Goal: Information Seeking & Learning: Learn about a topic

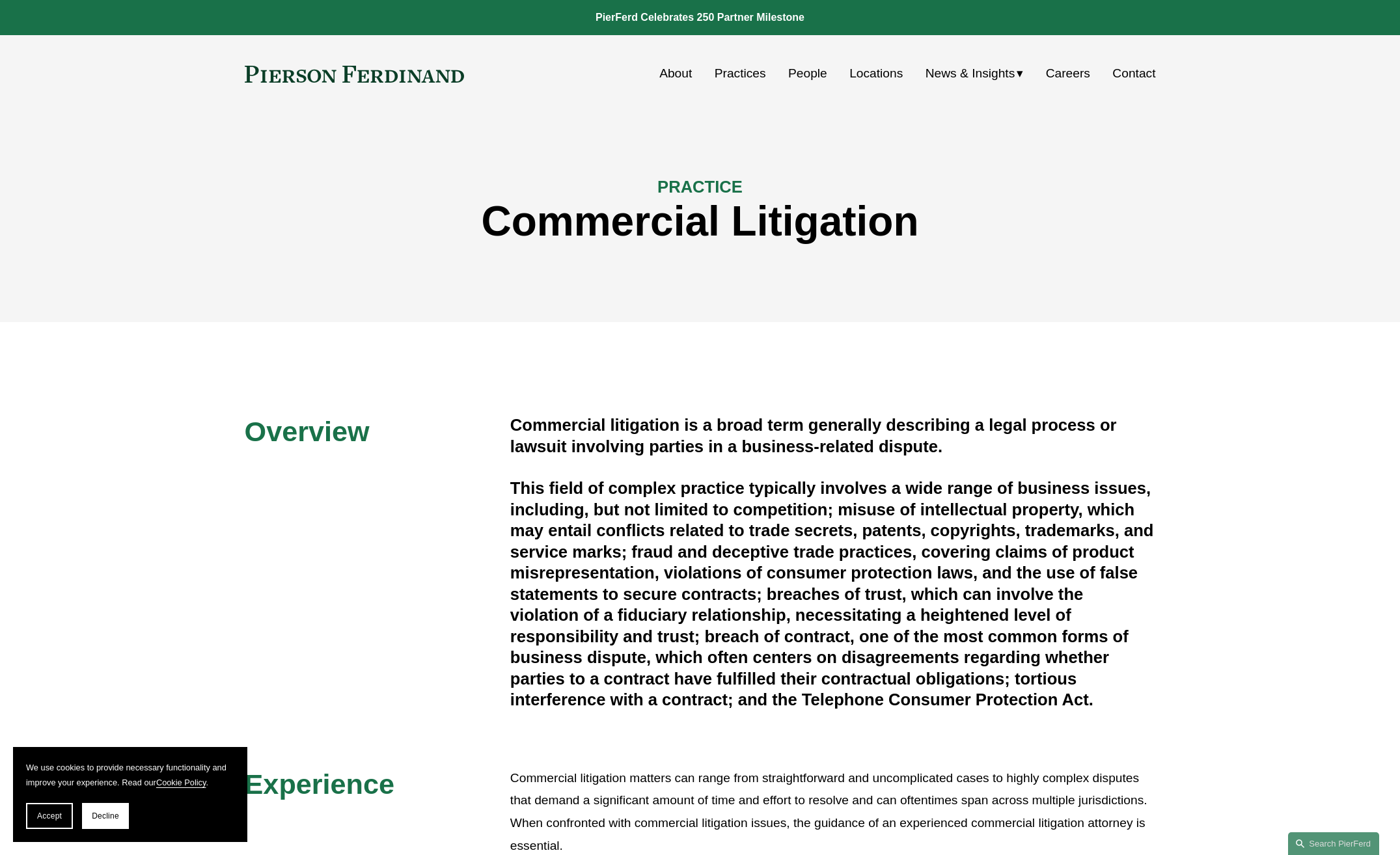
click at [755, 73] on link "Practices" at bounding box center [741, 74] width 52 height 25
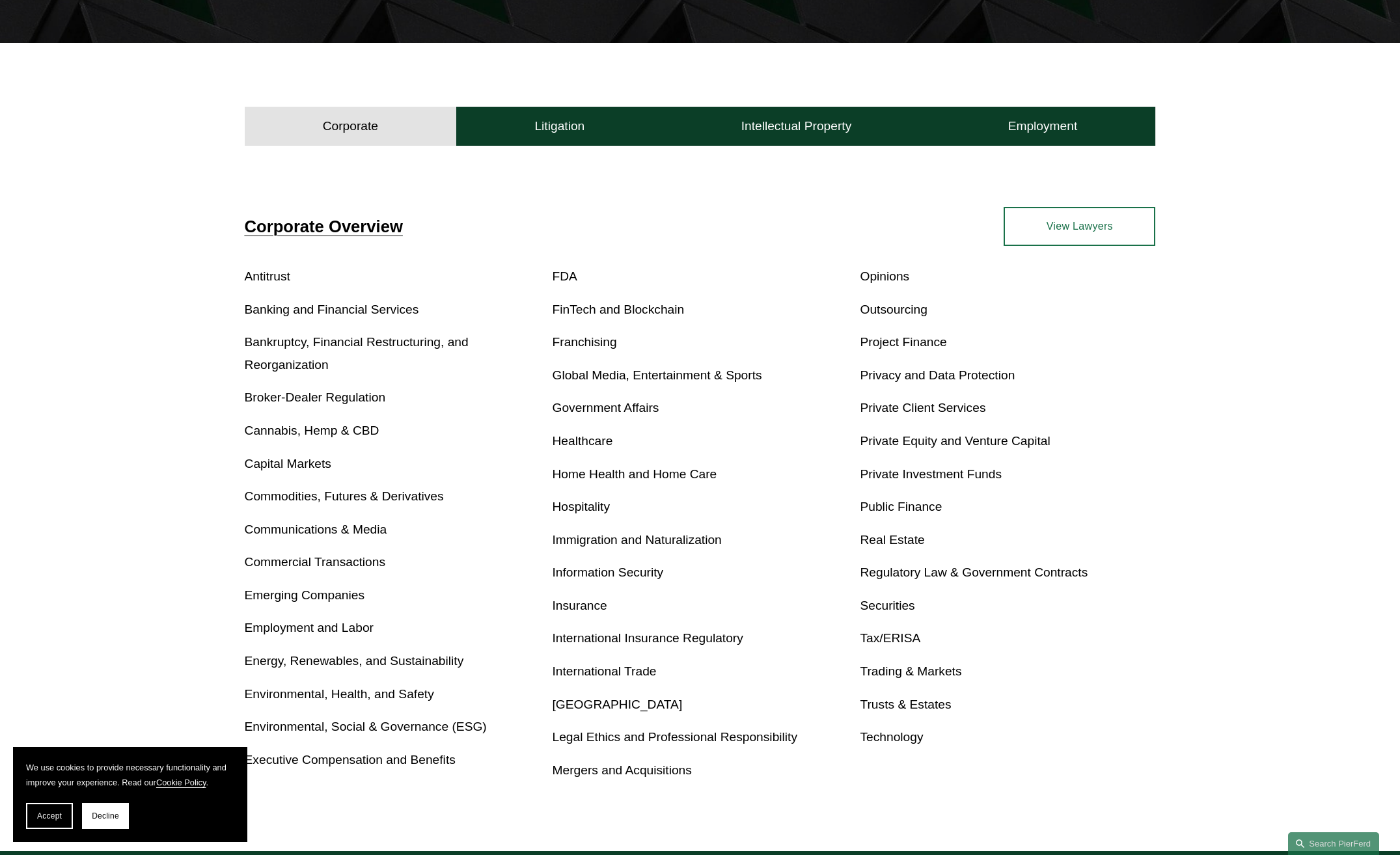
scroll to position [390, 0]
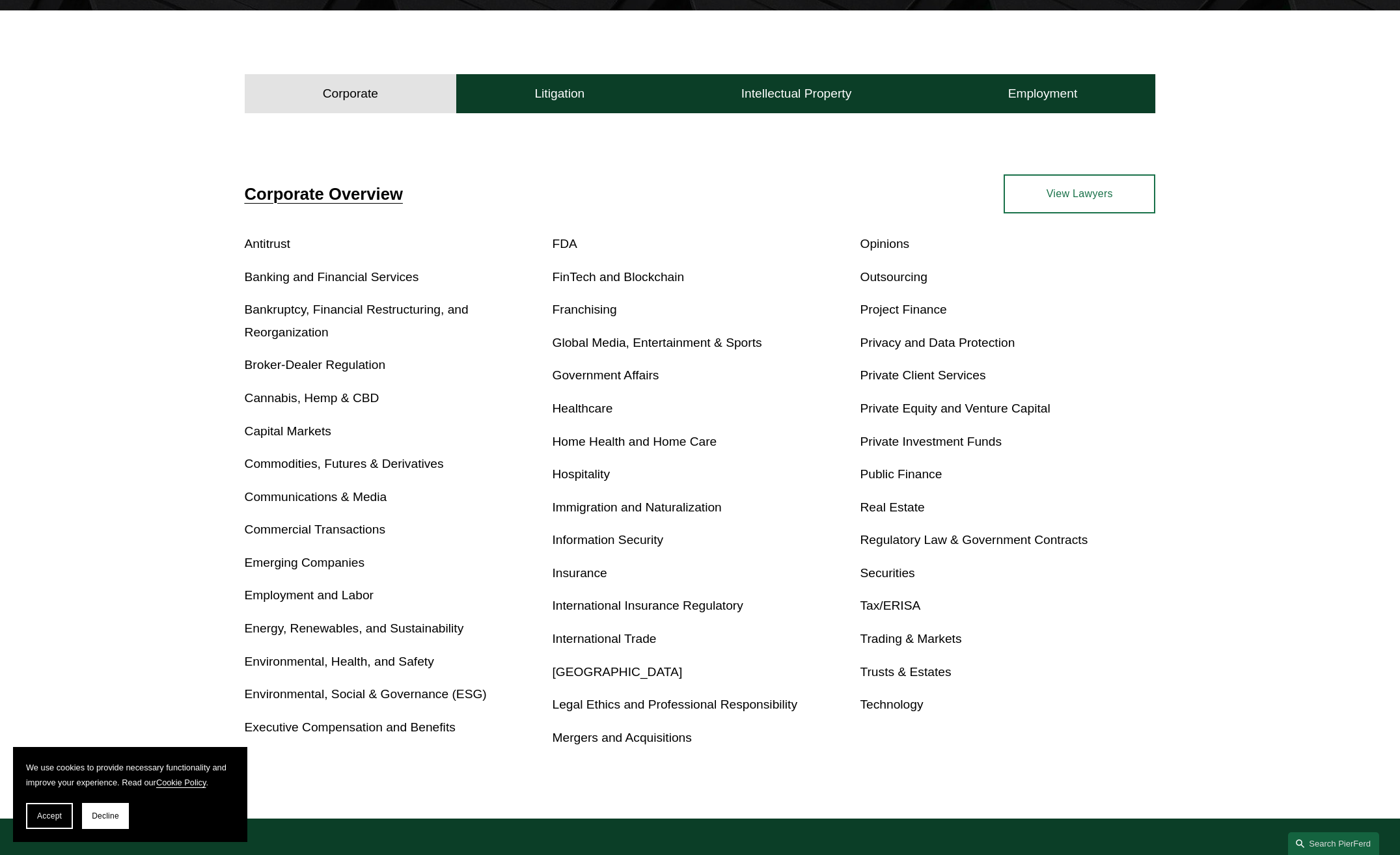
click at [300, 591] on link "Employment and Labor" at bounding box center [309, 595] width 129 height 14
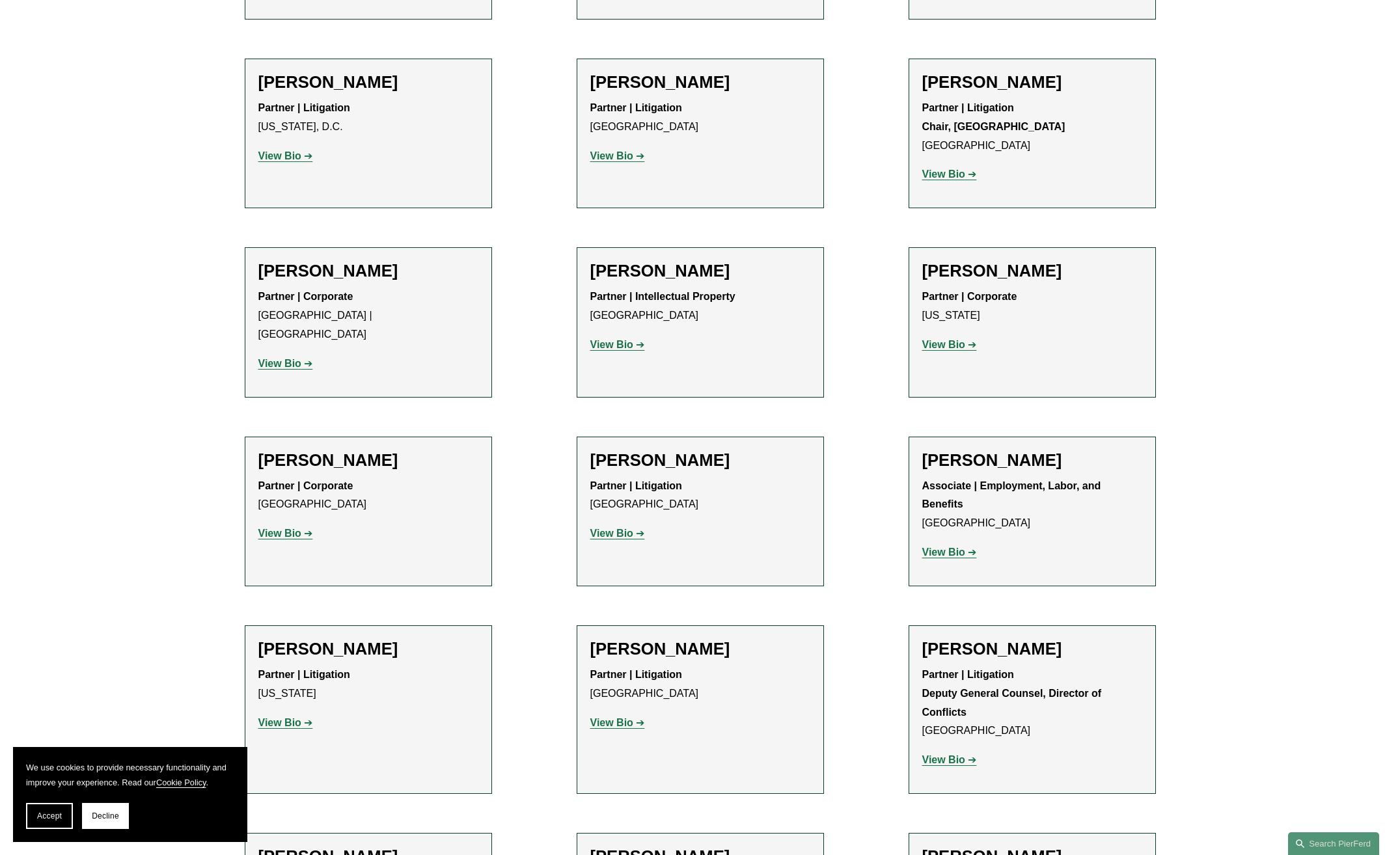
scroll to position [16010, 0]
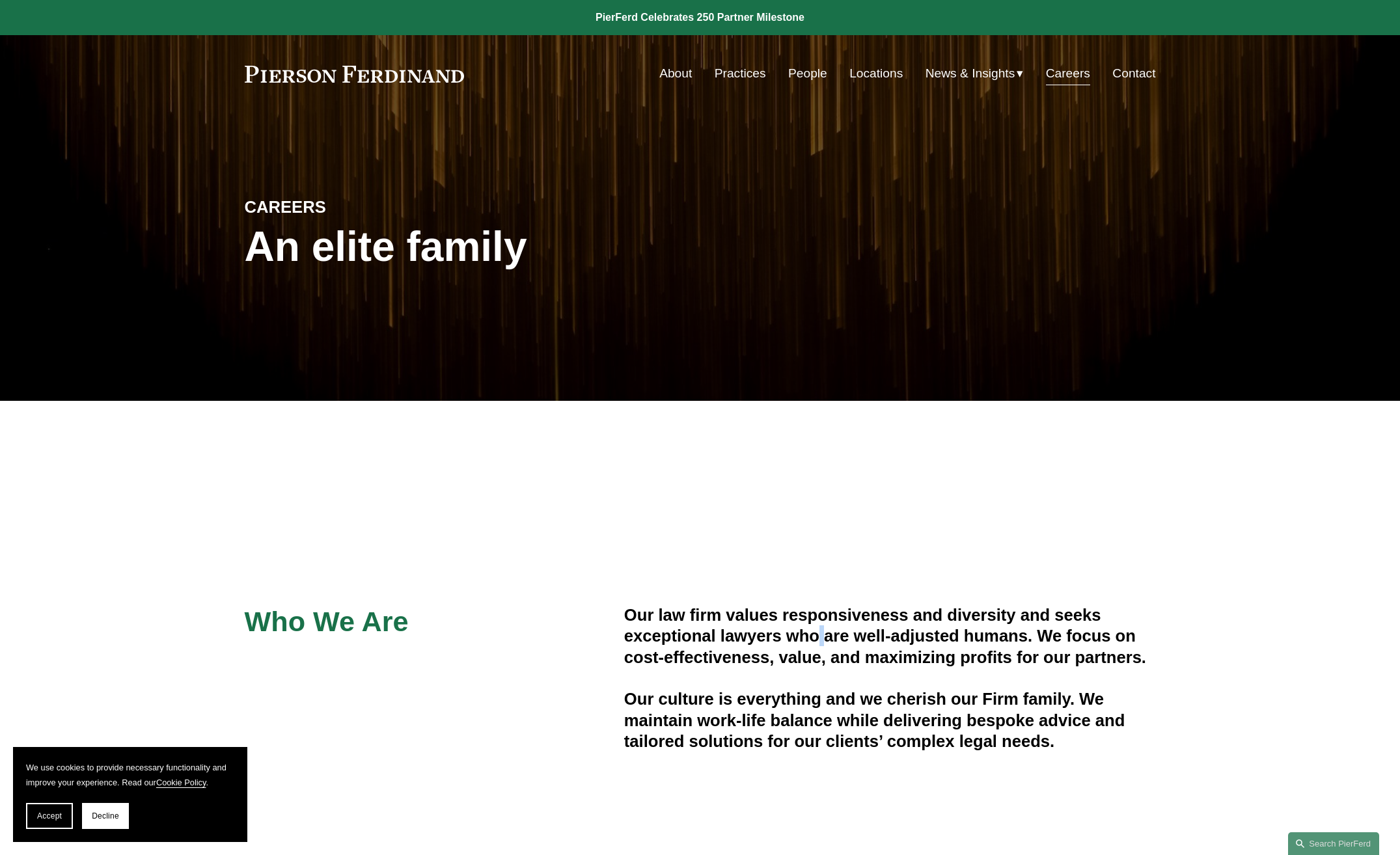
click at [823, 631] on h4 "Our law firm values responsiveness and diversity and seeks exceptional lawyers …" at bounding box center [890, 636] width 532 height 63
click at [633, 610] on h4 "Our law firm values responsiveness and diversity and seeks exceptional lawyers …" at bounding box center [890, 636] width 532 height 63
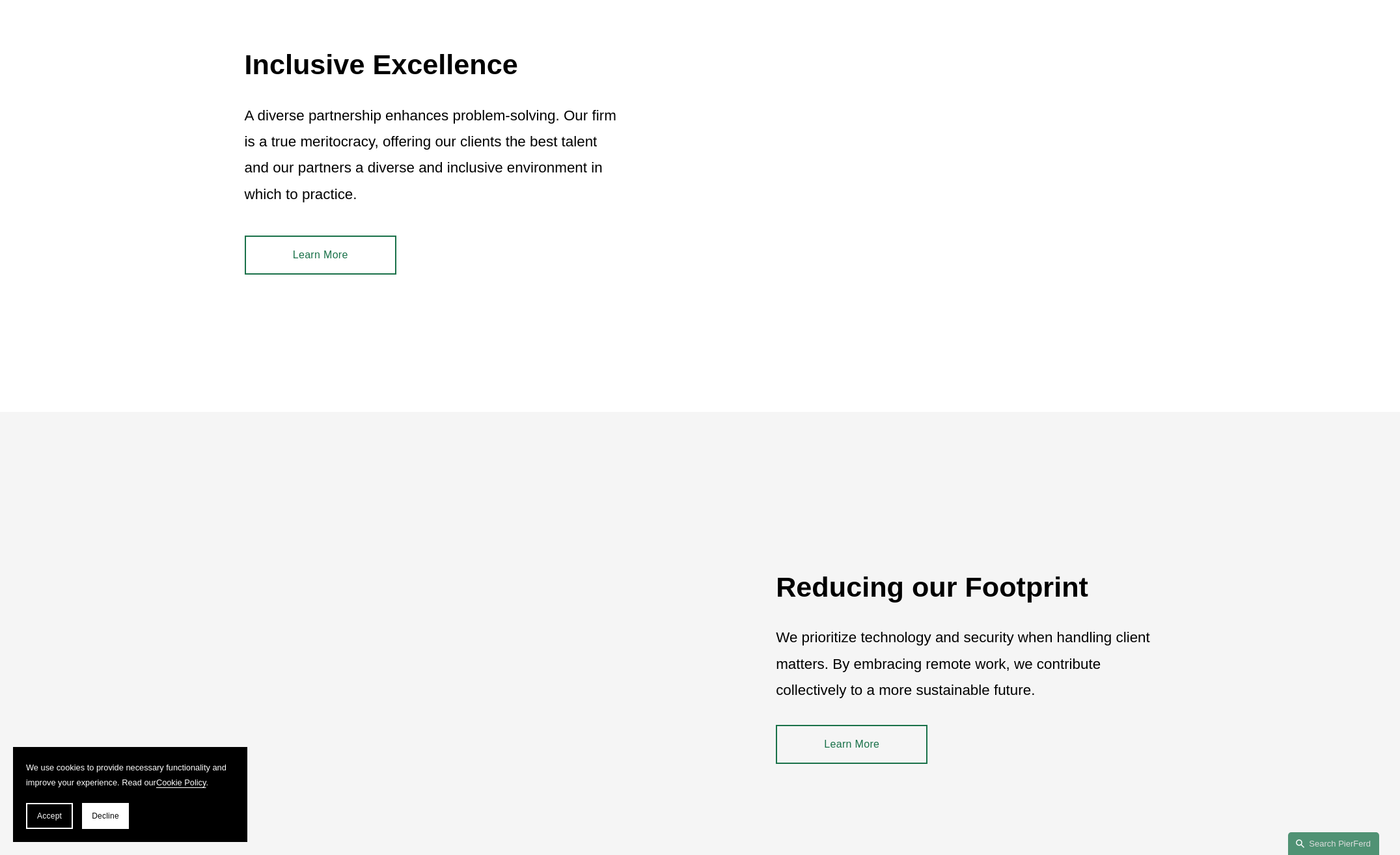
scroll to position [1692, 0]
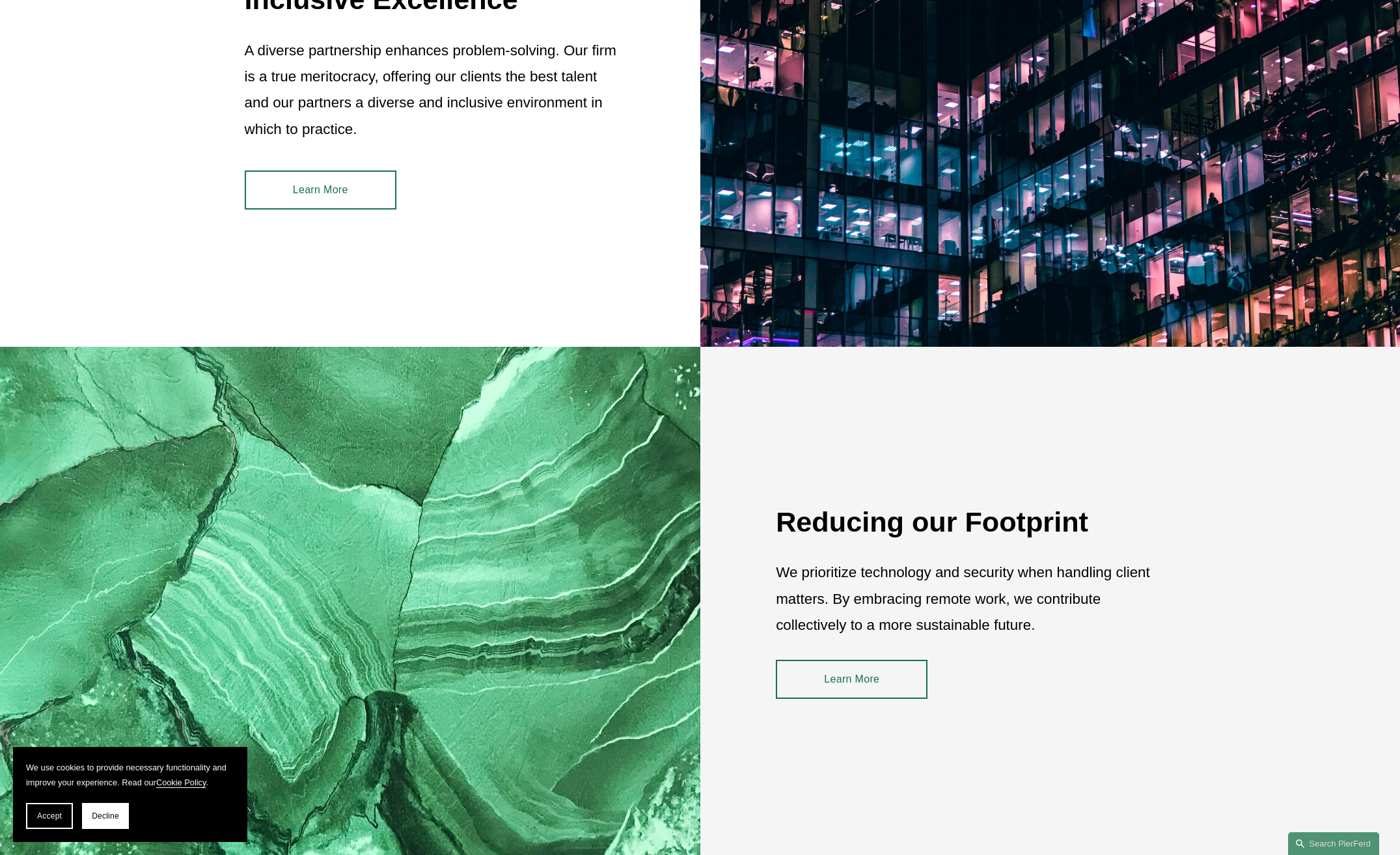
drag, startPoint x: 881, startPoint y: 686, endPoint x: 875, endPoint y: 682, distance: 7.2
click at [881, 686] on link "Learn More" at bounding box center [852, 679] width 152 height 39
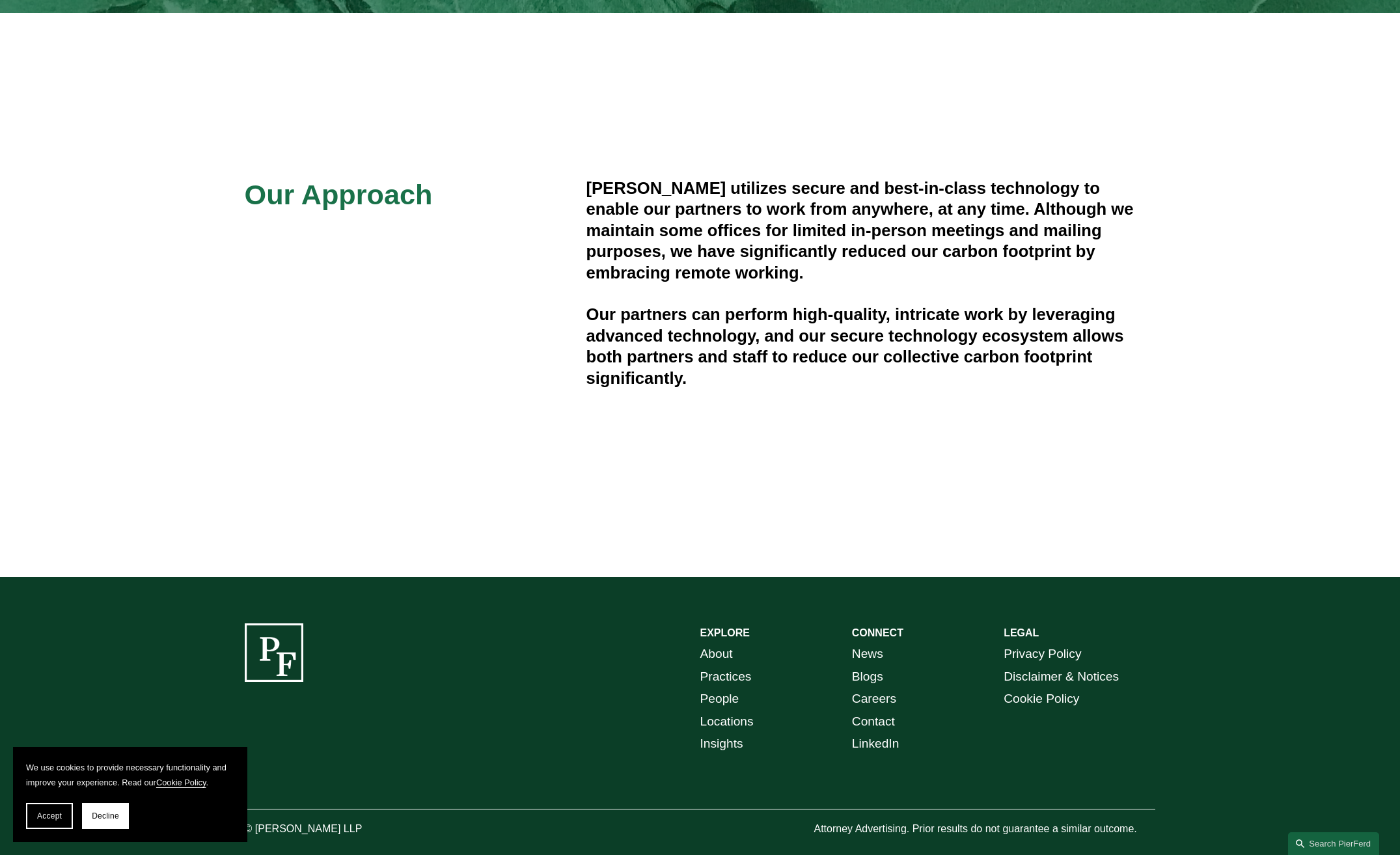
scroll to position [390, 0]
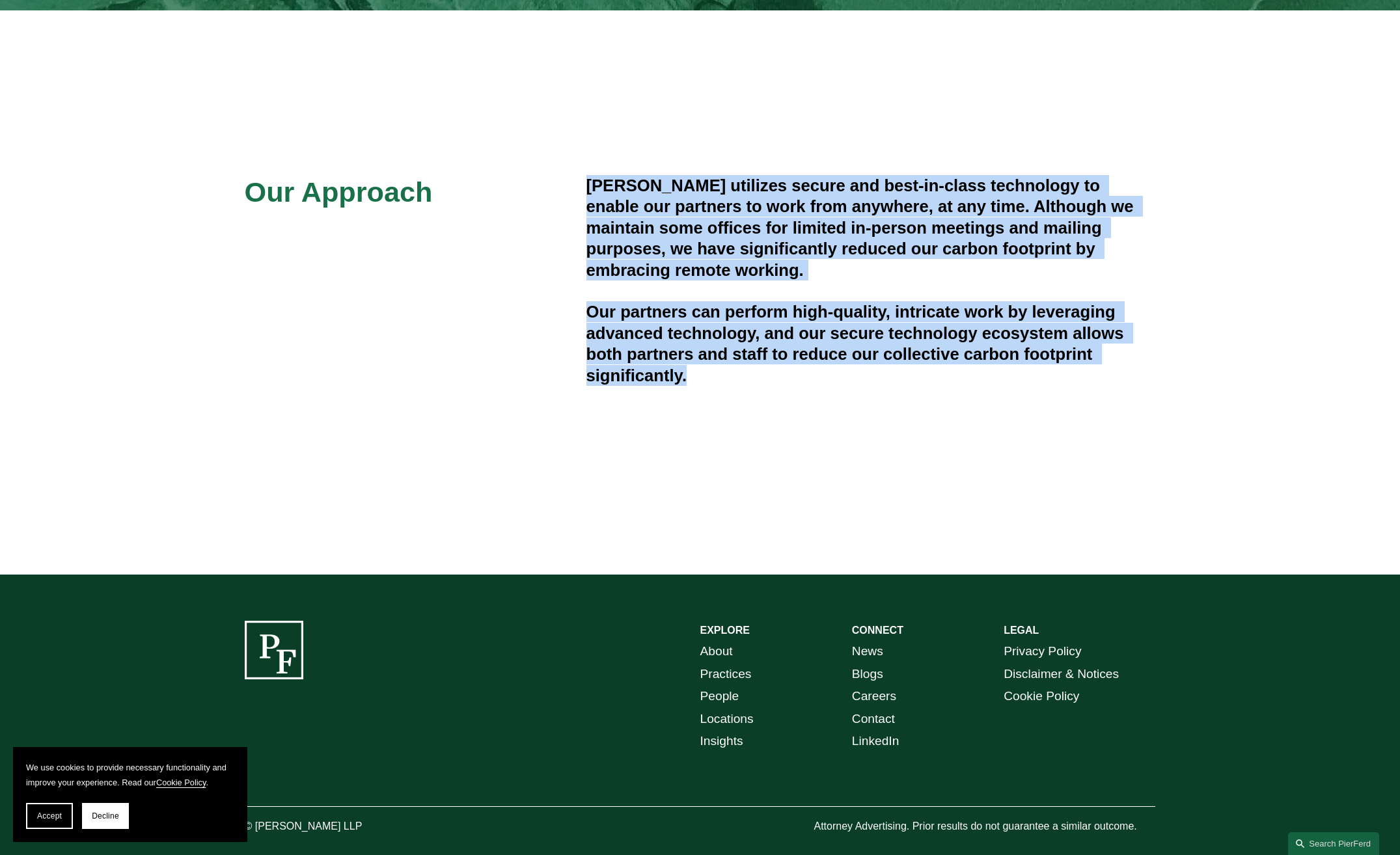
drag, startPoint x: 573, startPoint y: 173, endPoint x: 890, endPoint y: 415, distance: 398.8
click at [890, 415] on div "Our Approach Pierson Ferdinand utilizes secure and best-in-class technology to …" at bounding box center [700, 292] width 1400 height 420
drag, startPoint x: 890, startPoint y: 415, endPoint x: 795, endPoint y: 351, distance: 114.5
copy div "Pierson Ferdinand utilizes secure and best-in-class technology to enable our pa…"
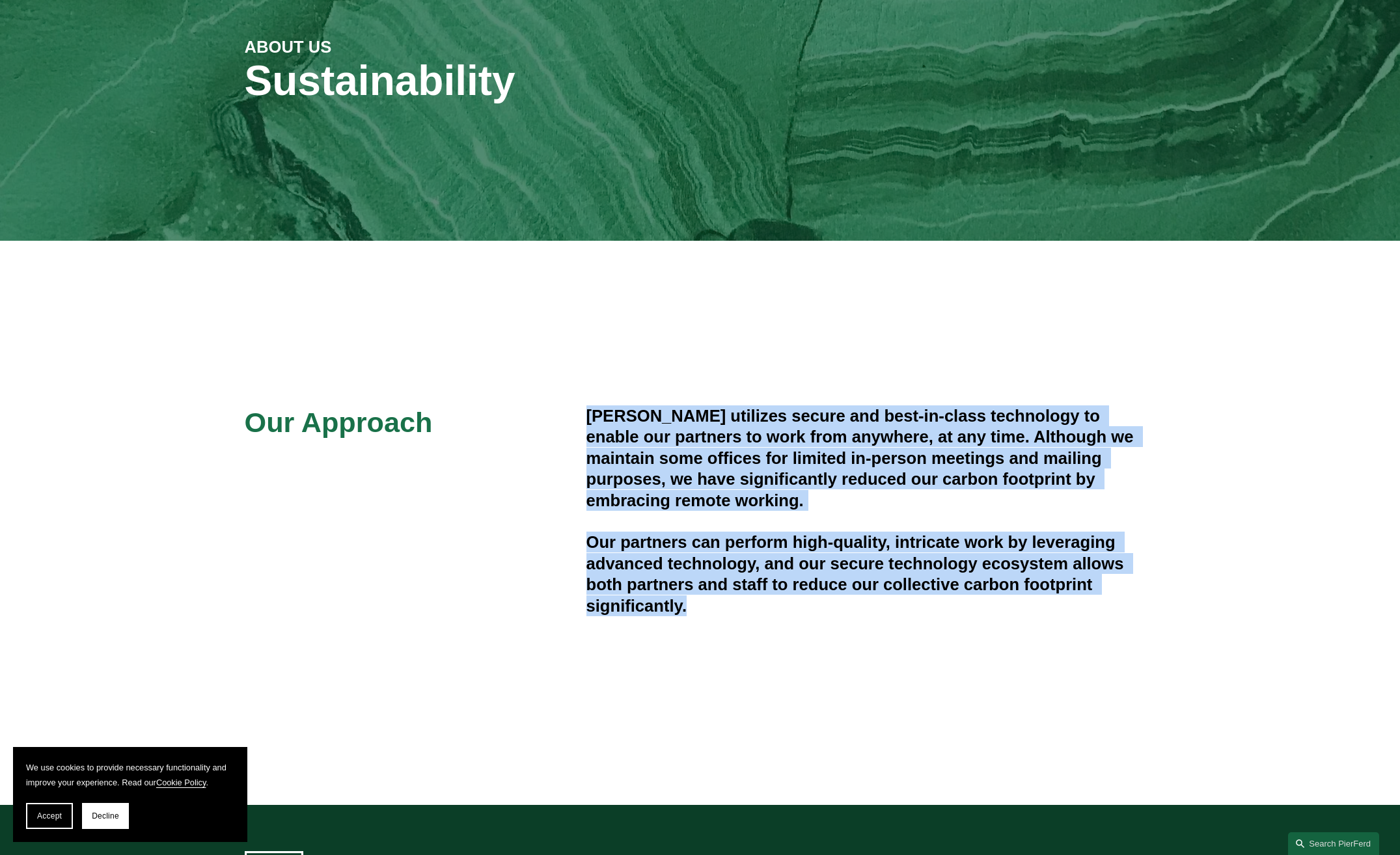
scroll to position [0, 0]
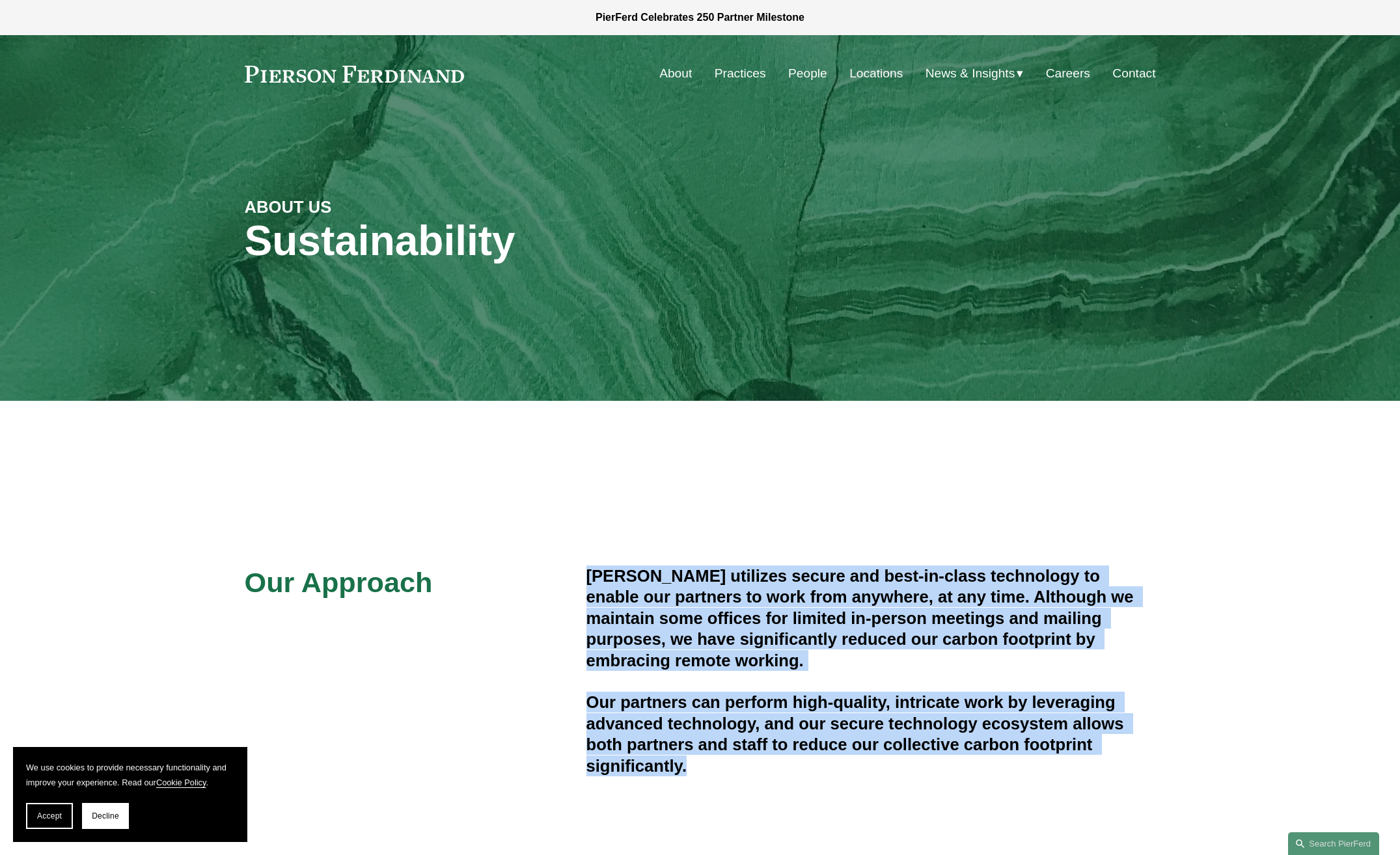
click at [804, 70] on link "People" at bounding box center [807, 74] width 39 height 25
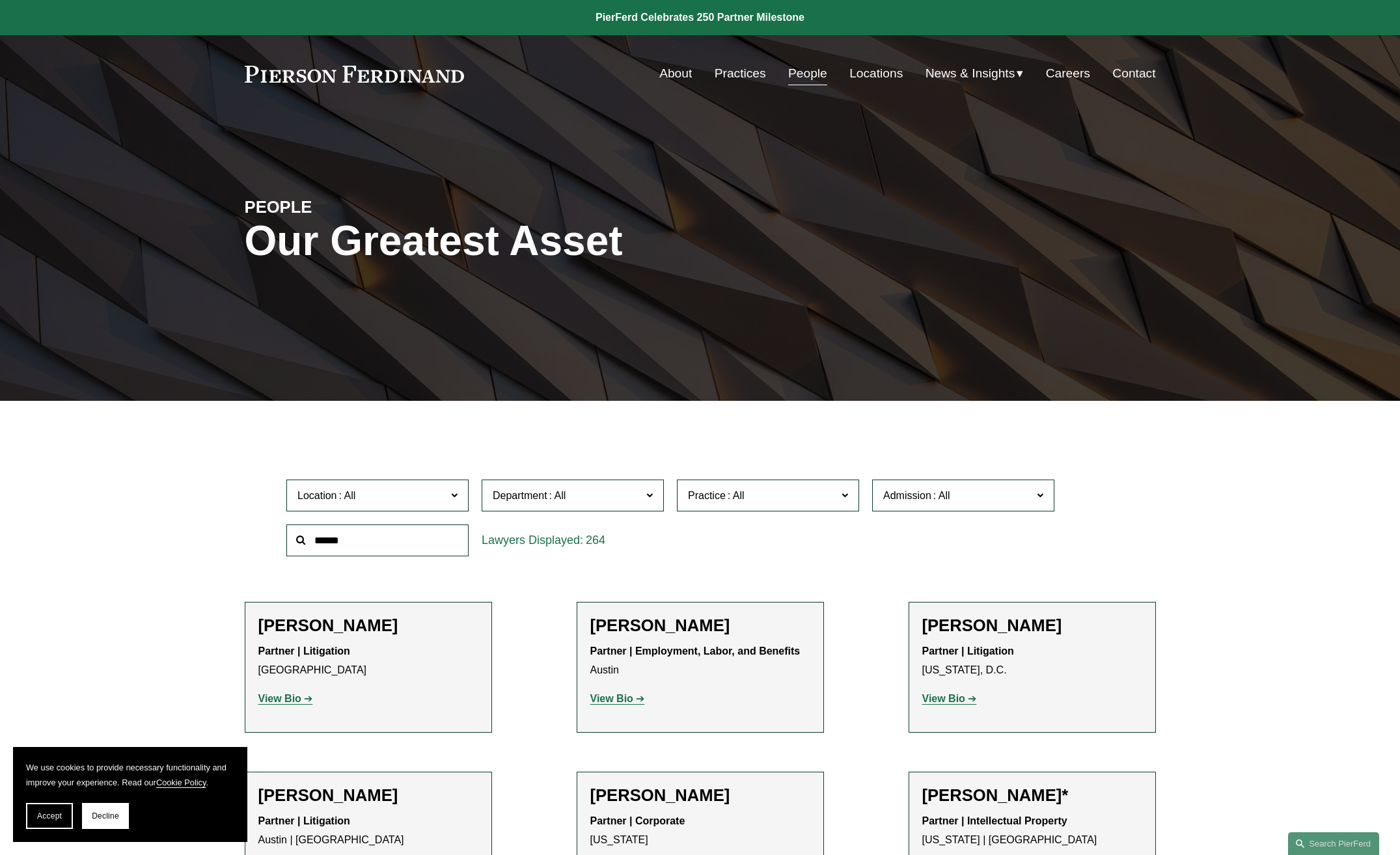
scroll to position [7230, 0]
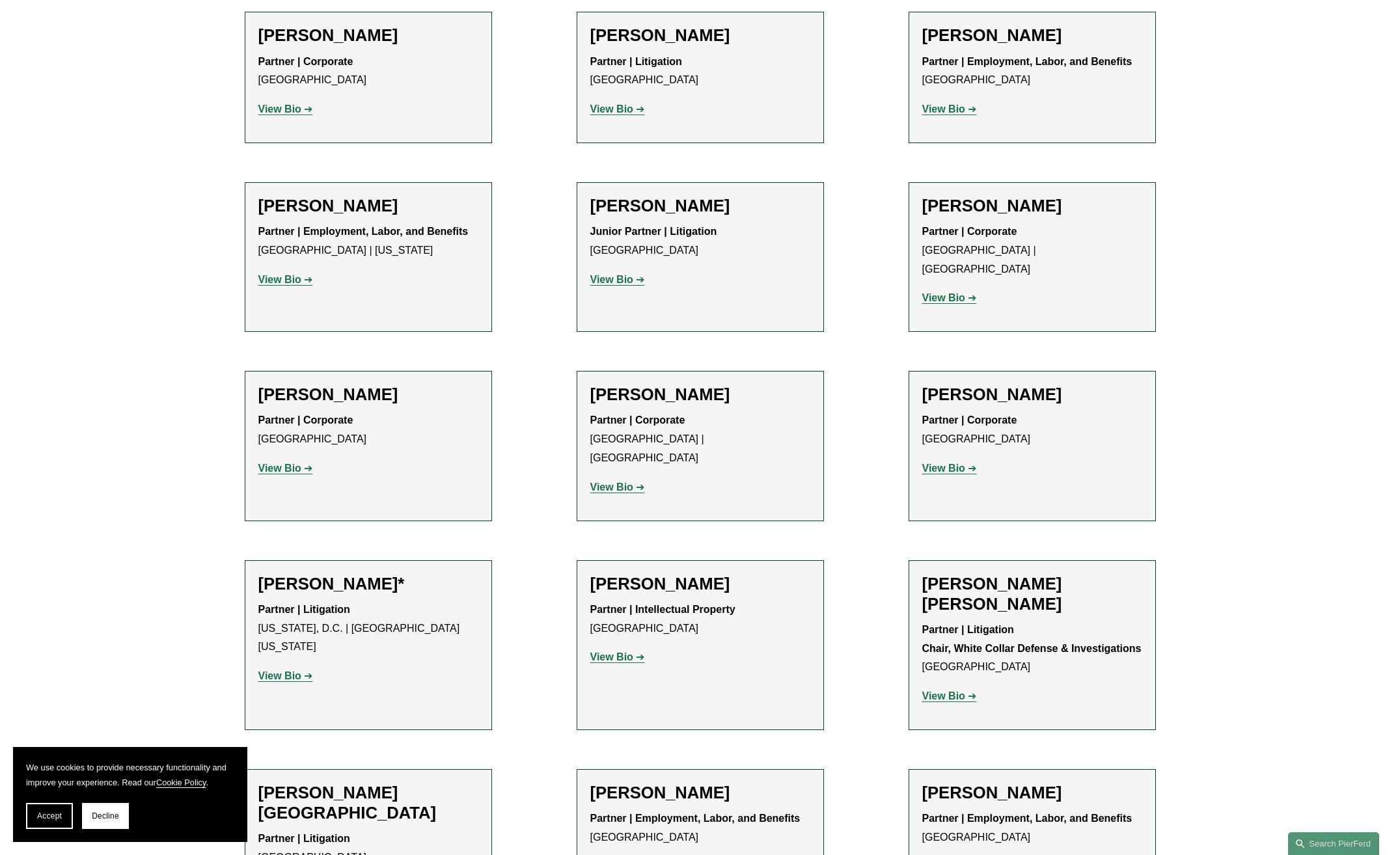
click at [953, 854] on strong "View Bio" at bounding box center [943, 866] width 43 height 11
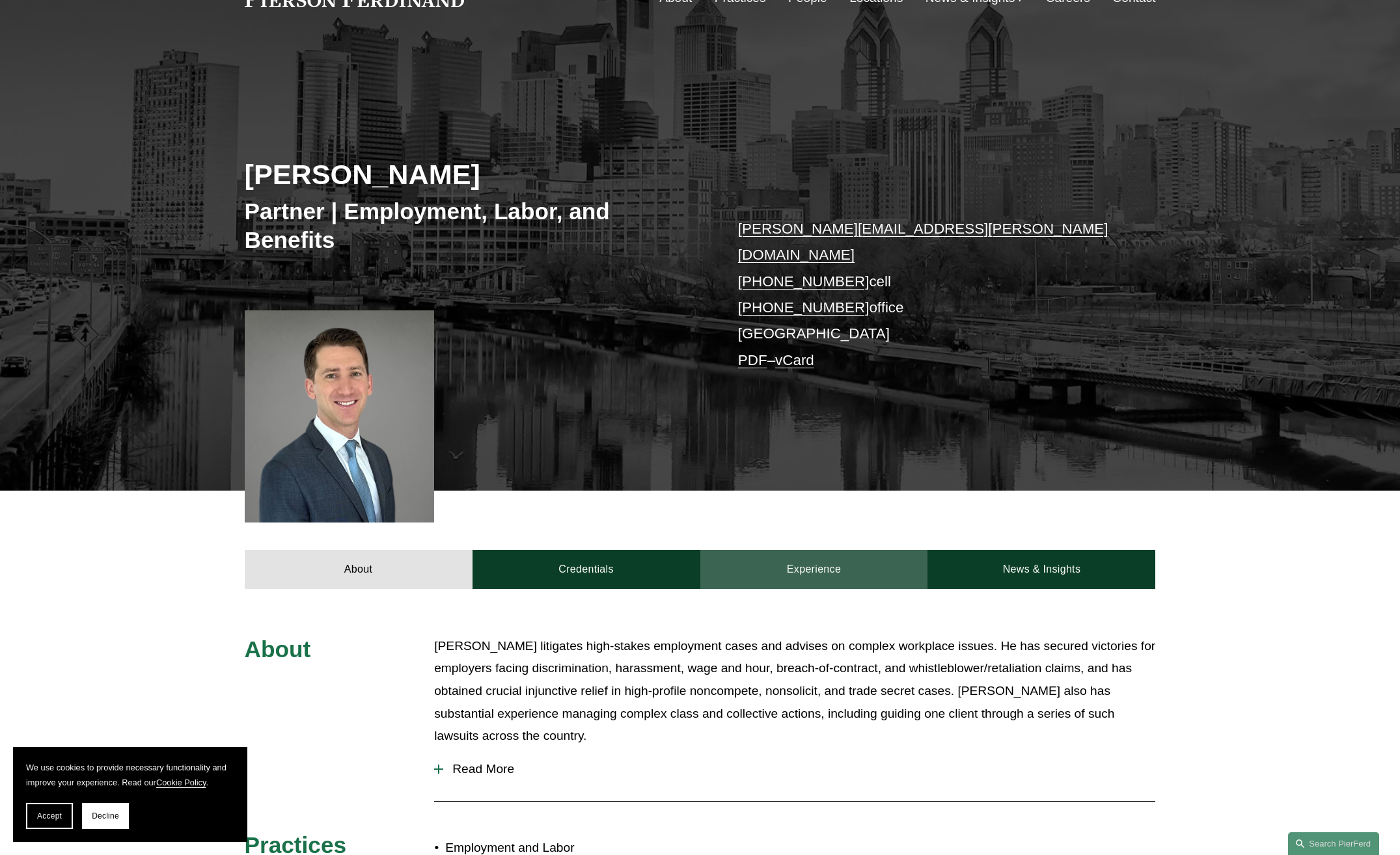
scroll to position [260, 0]
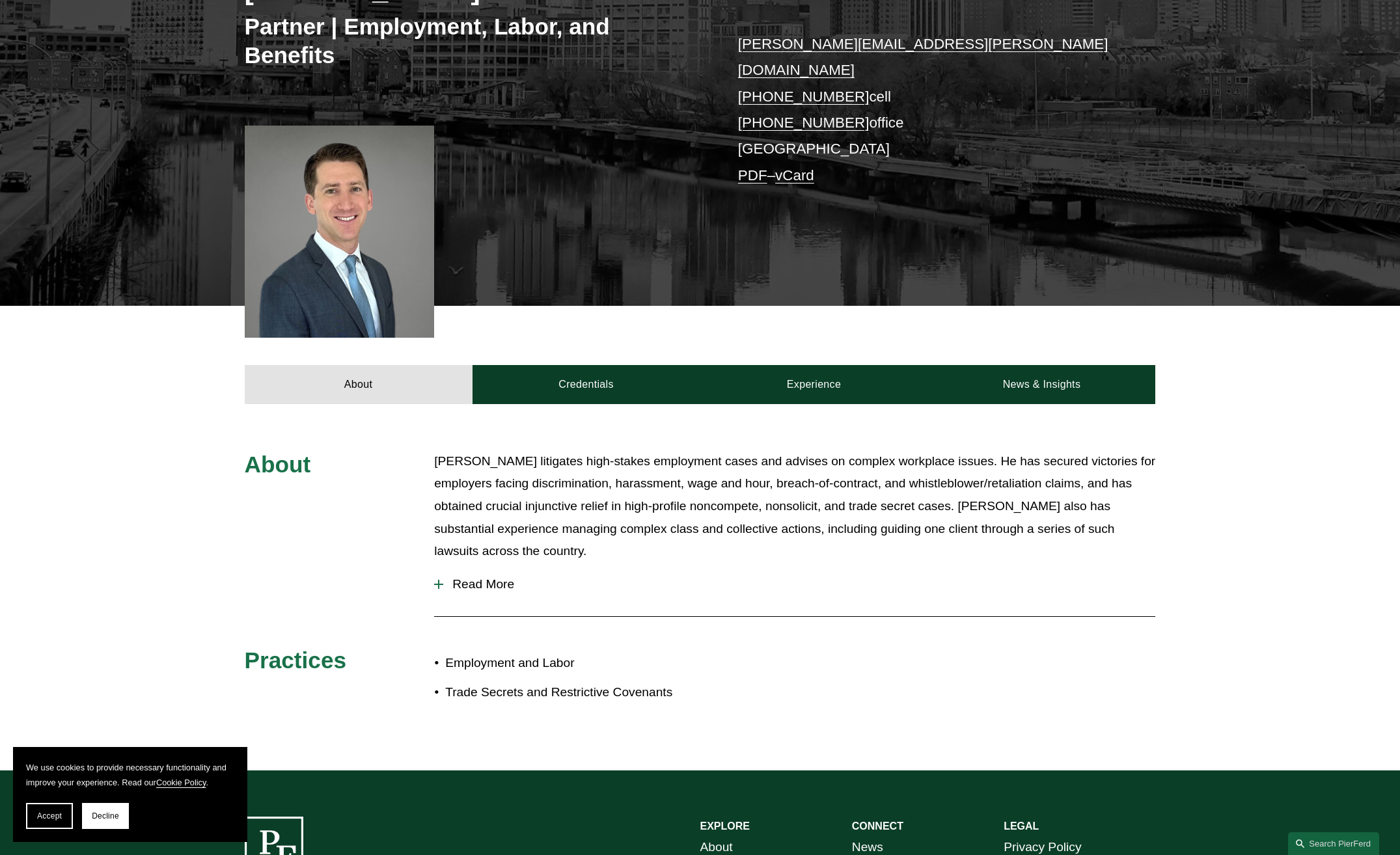
click at [496, 577] on span "Read More" at bounding box center [798, 584] width 712 height 14
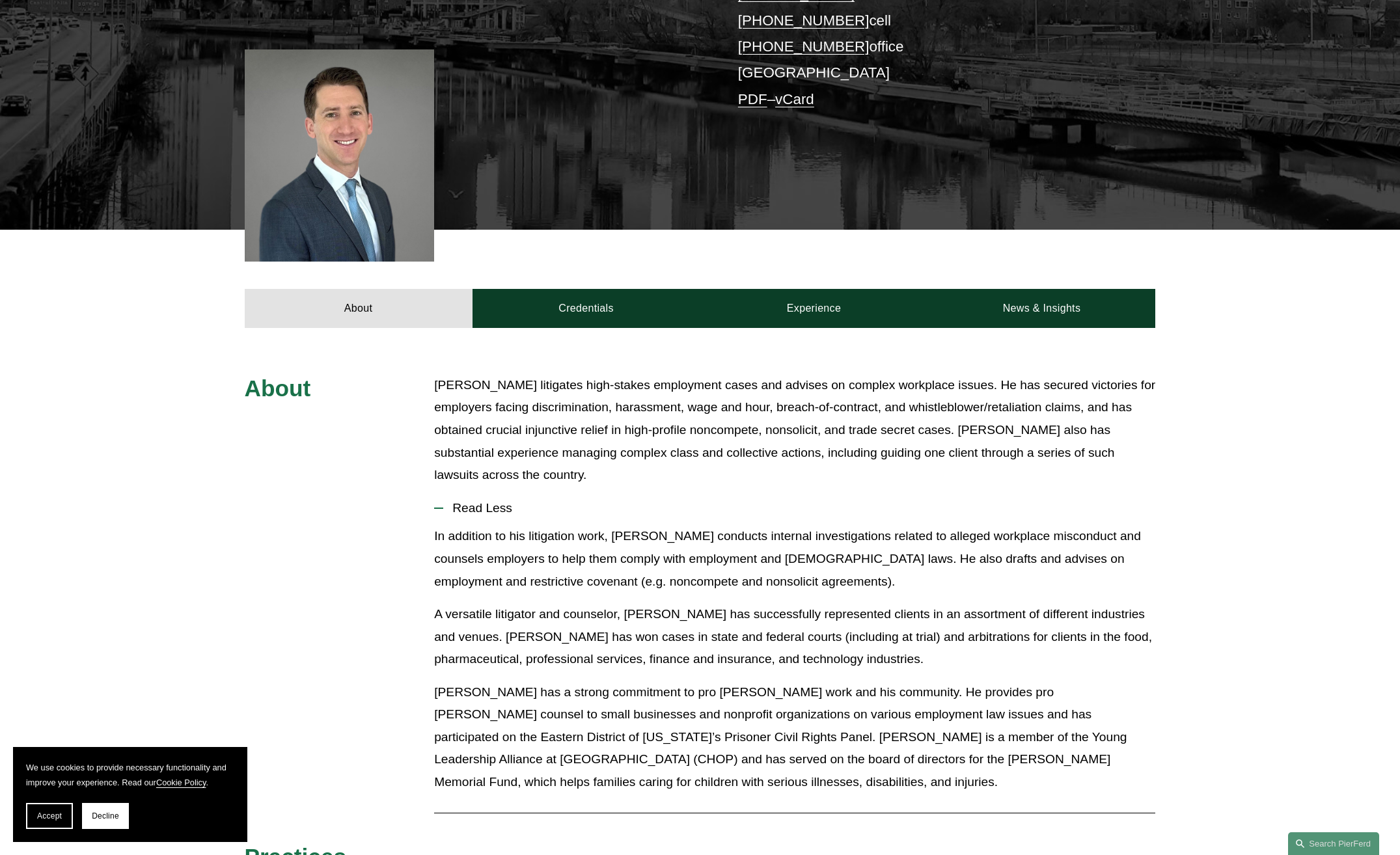
scroll to position [456, 0]
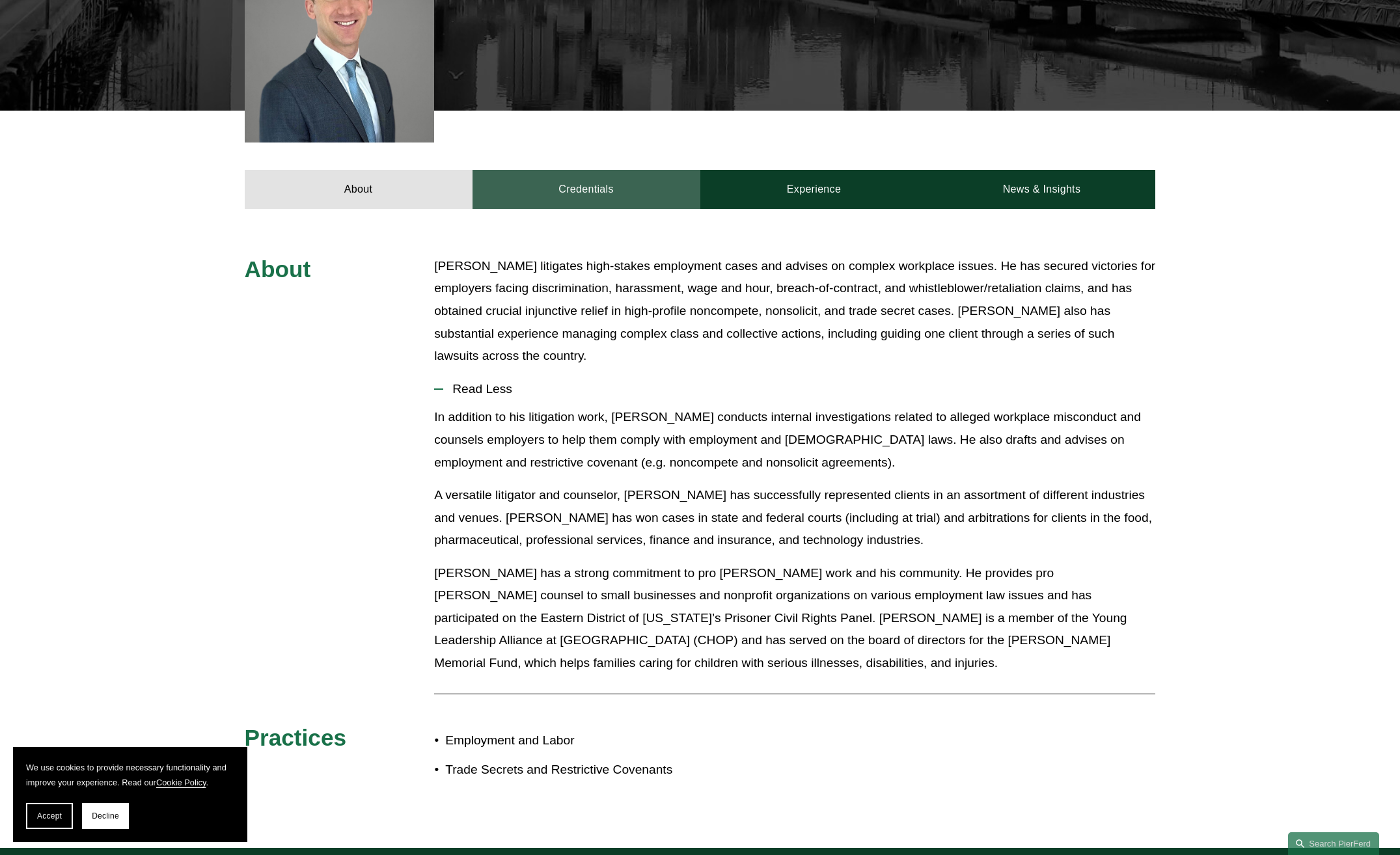
click at [581, 170] on link "Credentials" at bounding box center [586, 189] width 228 height 39
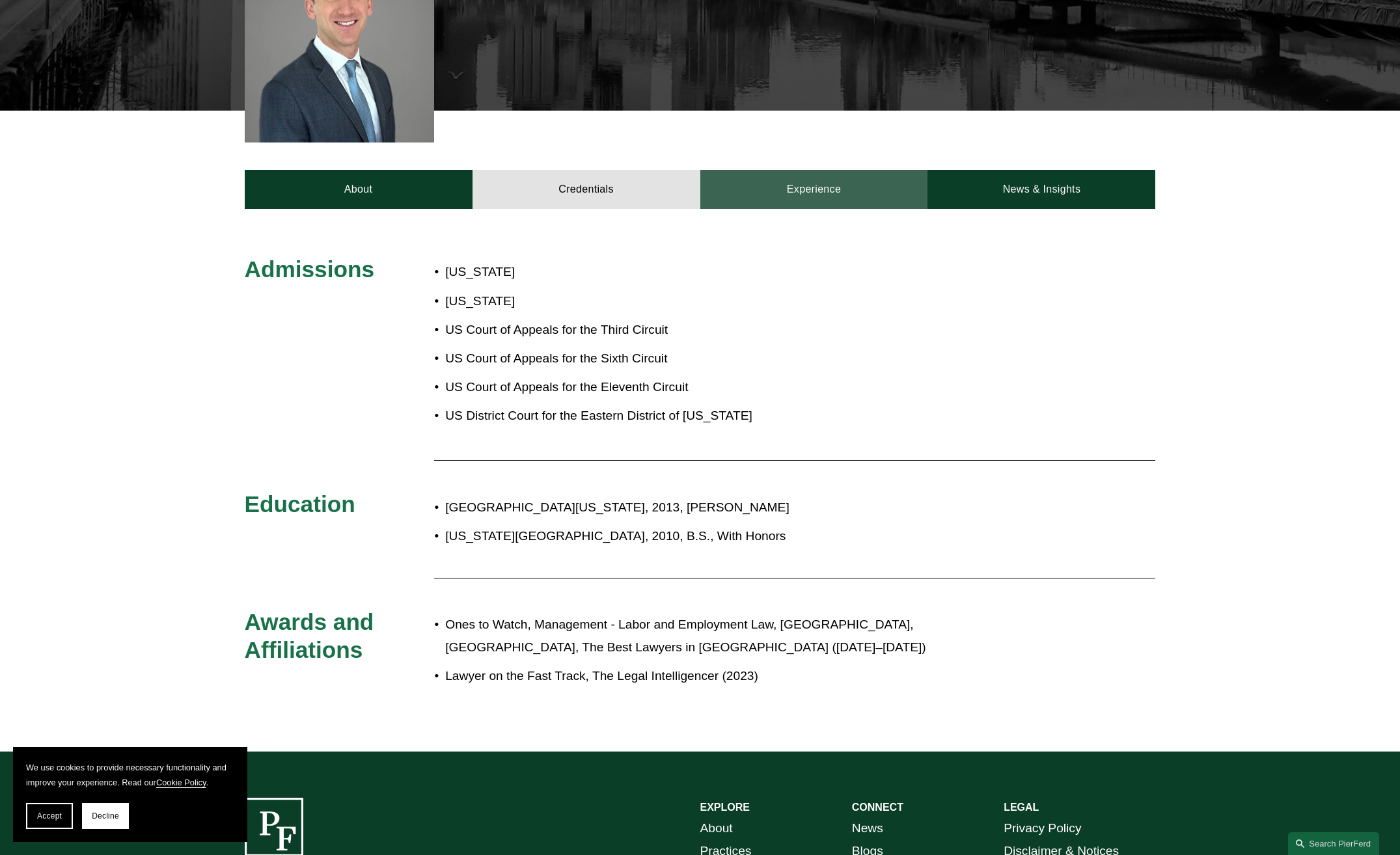
click at [788, 173] on link "Experience" at bounding box center [814, 189] width 228 height 39
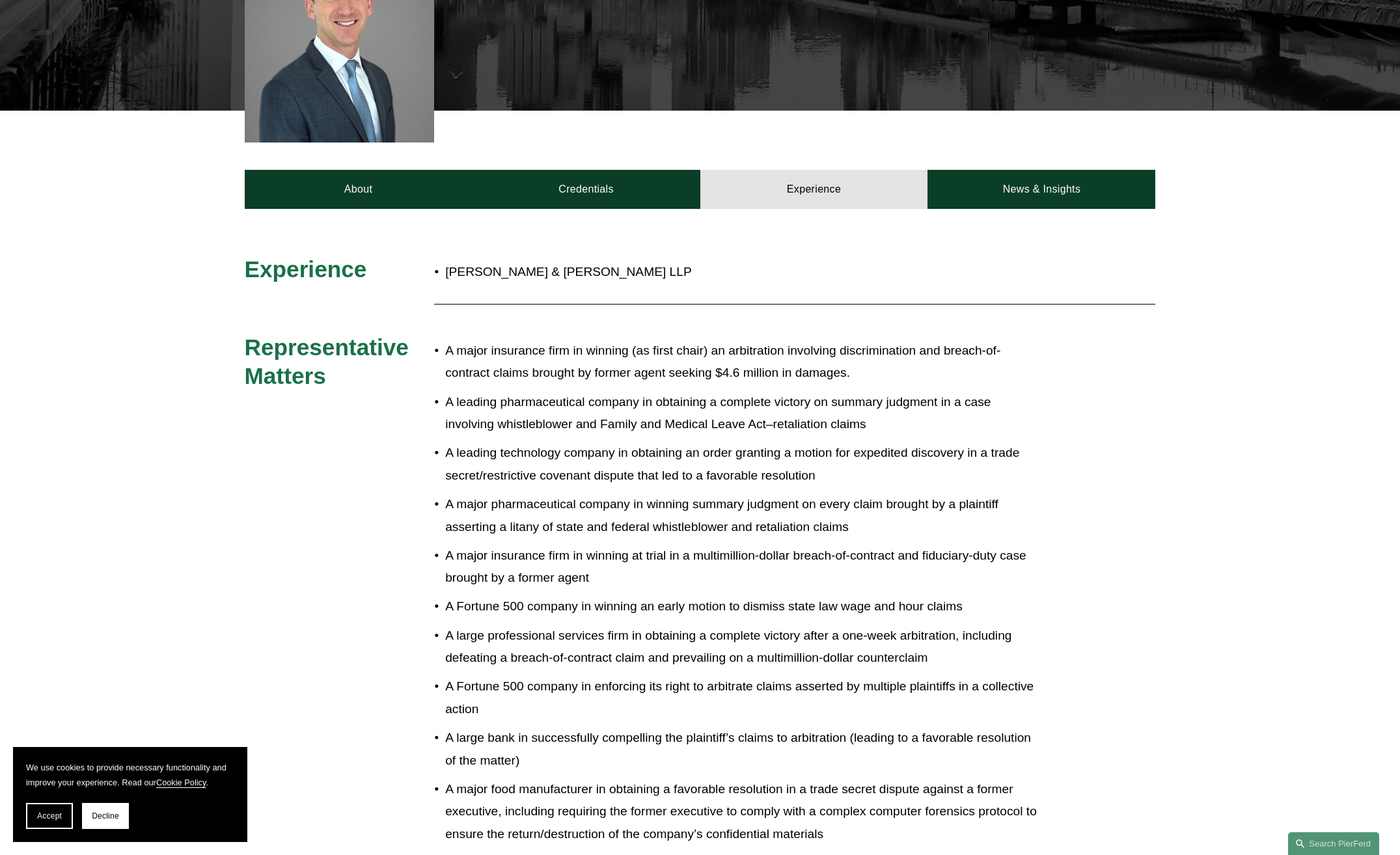
click at [419, 497] on div "Experience Morgan, Lewis & Bockius LLP Representative Matters A major insurance…" at bounding box center [700, 656] width 1400 height 803
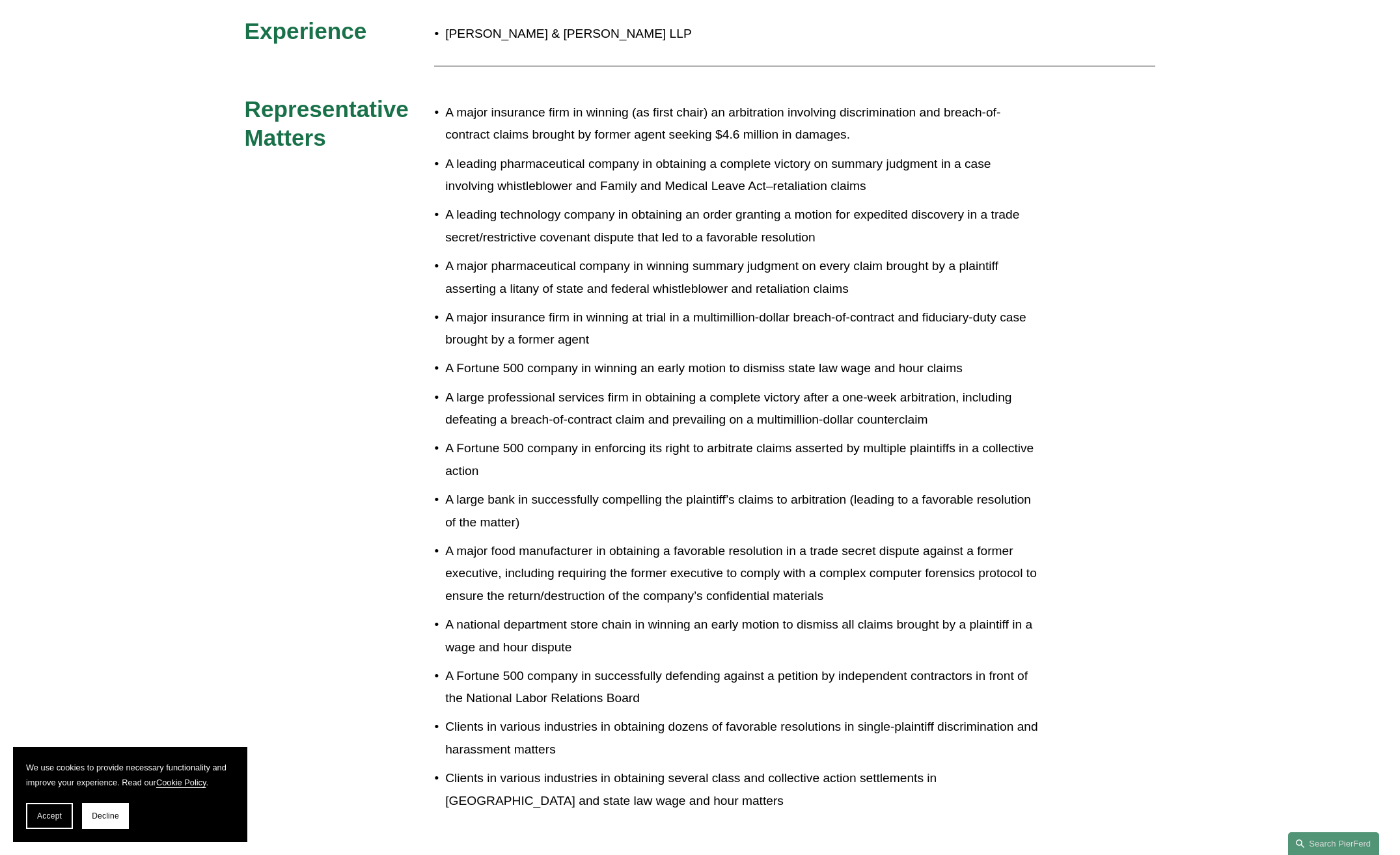
scroll to position [781, 0]
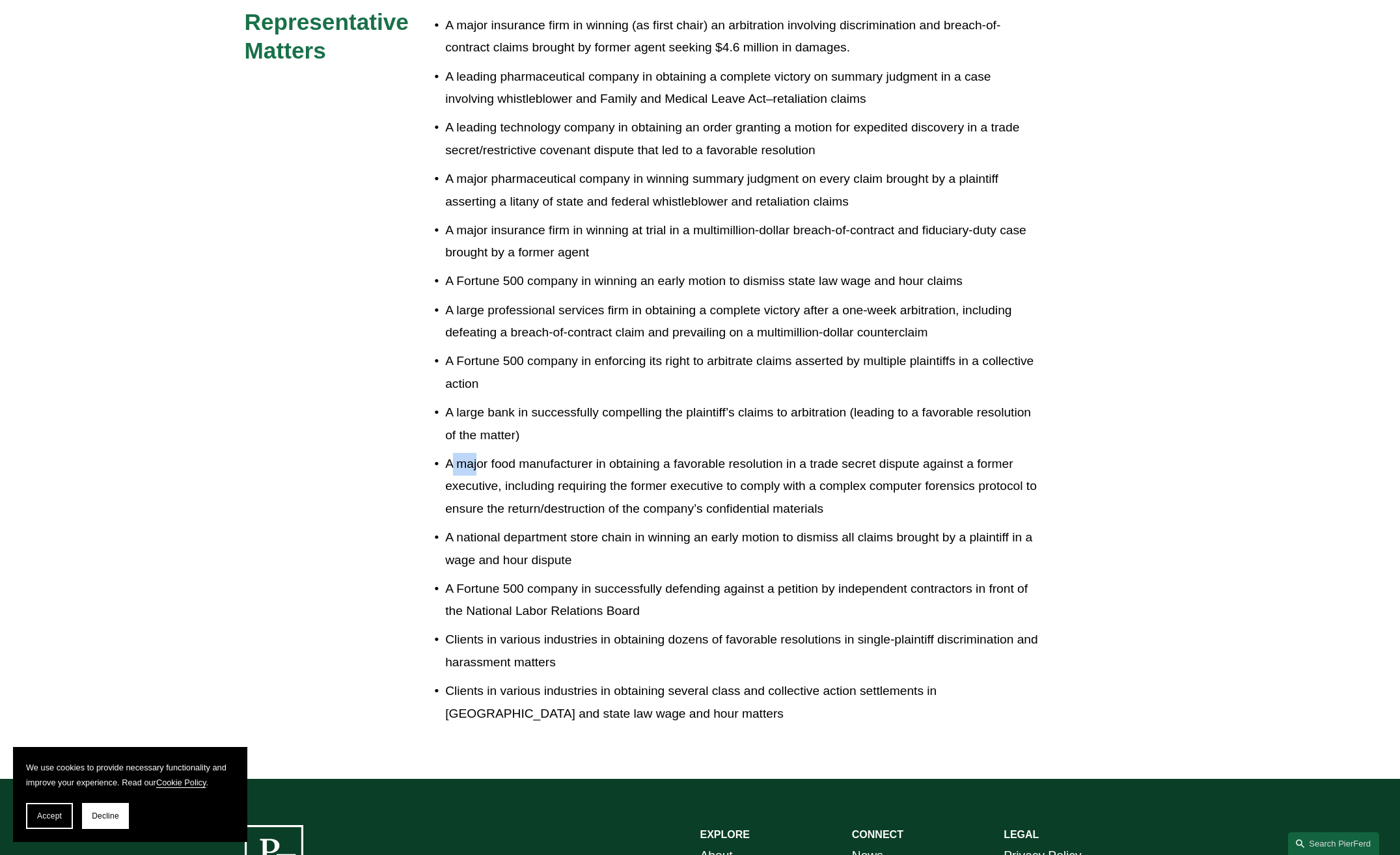
drag, startPoint x: 451, startPoint y: 440, endPoint x: 476, endPoint y: 450, distance: 26.9
click at [476, 453] on p "A major food manufacturer in obtaining a favorable resolution in a trade secret…" at bounding box center [743, 486] width 596 height 68
drag, startPoint x: 476, startPoint y: 450, endPoint x: 488, endPoint y: 518, distance: 69.1
click at [488, 526] on p "A national department store chain in winning an early motion to dismiss all cla…" at bounding box center [743, 548] width 596 height 45
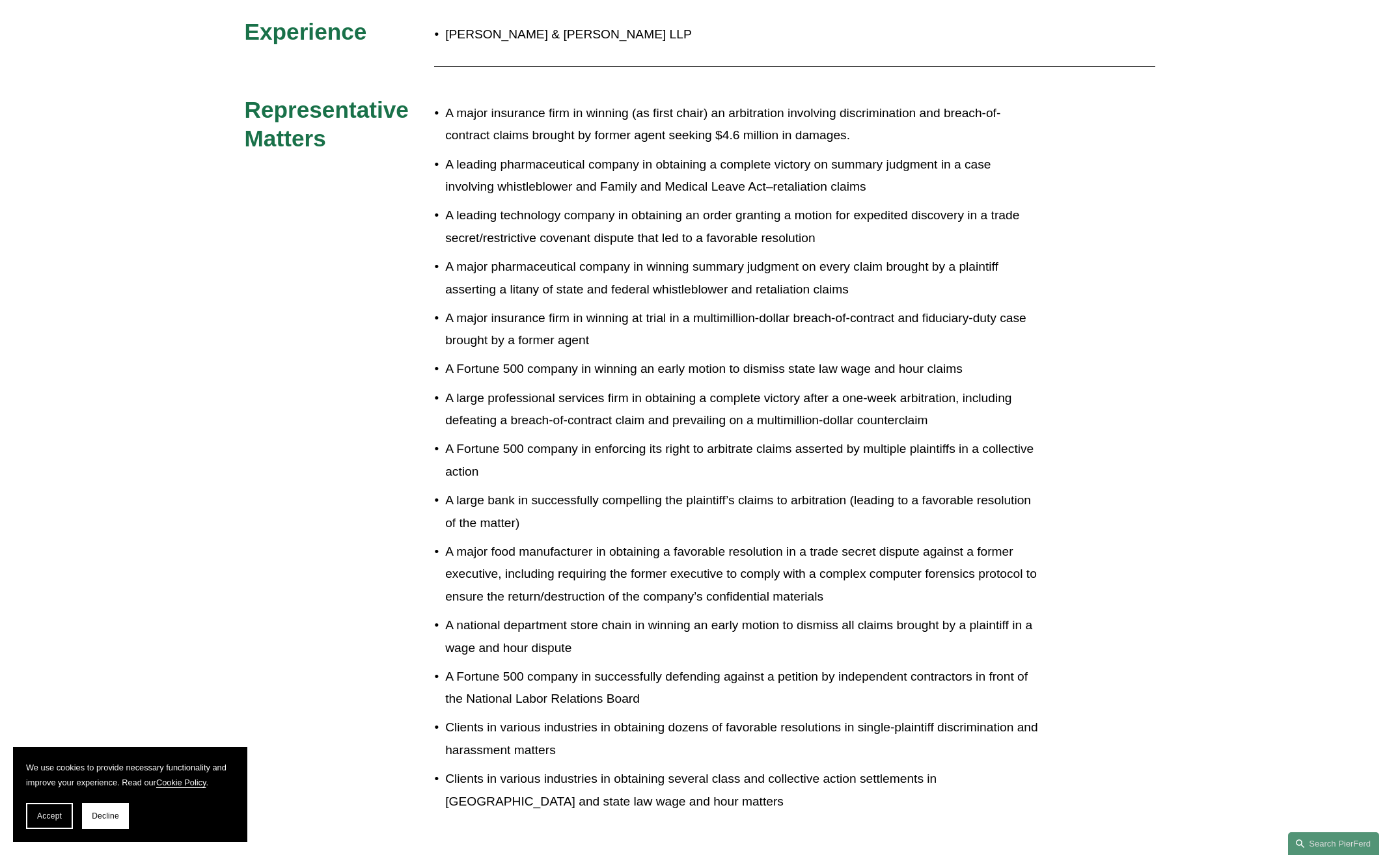
scroll to position [585, 0]
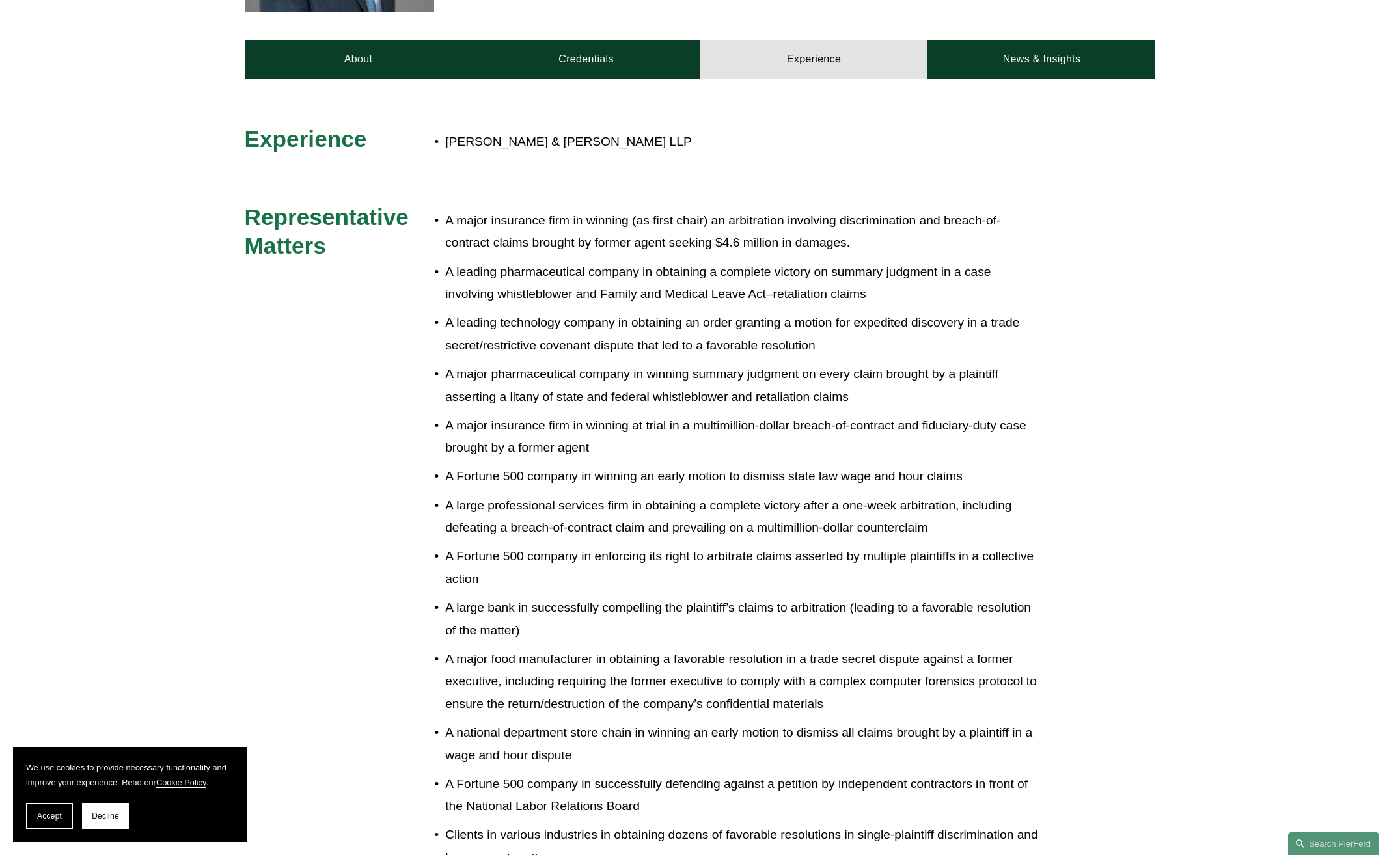
click at [593, 415] on p "A major insurance firm in winning at trial in a multimillion-dollar breach-of-c…" at bounding box center [743, 437] width 596 height 45
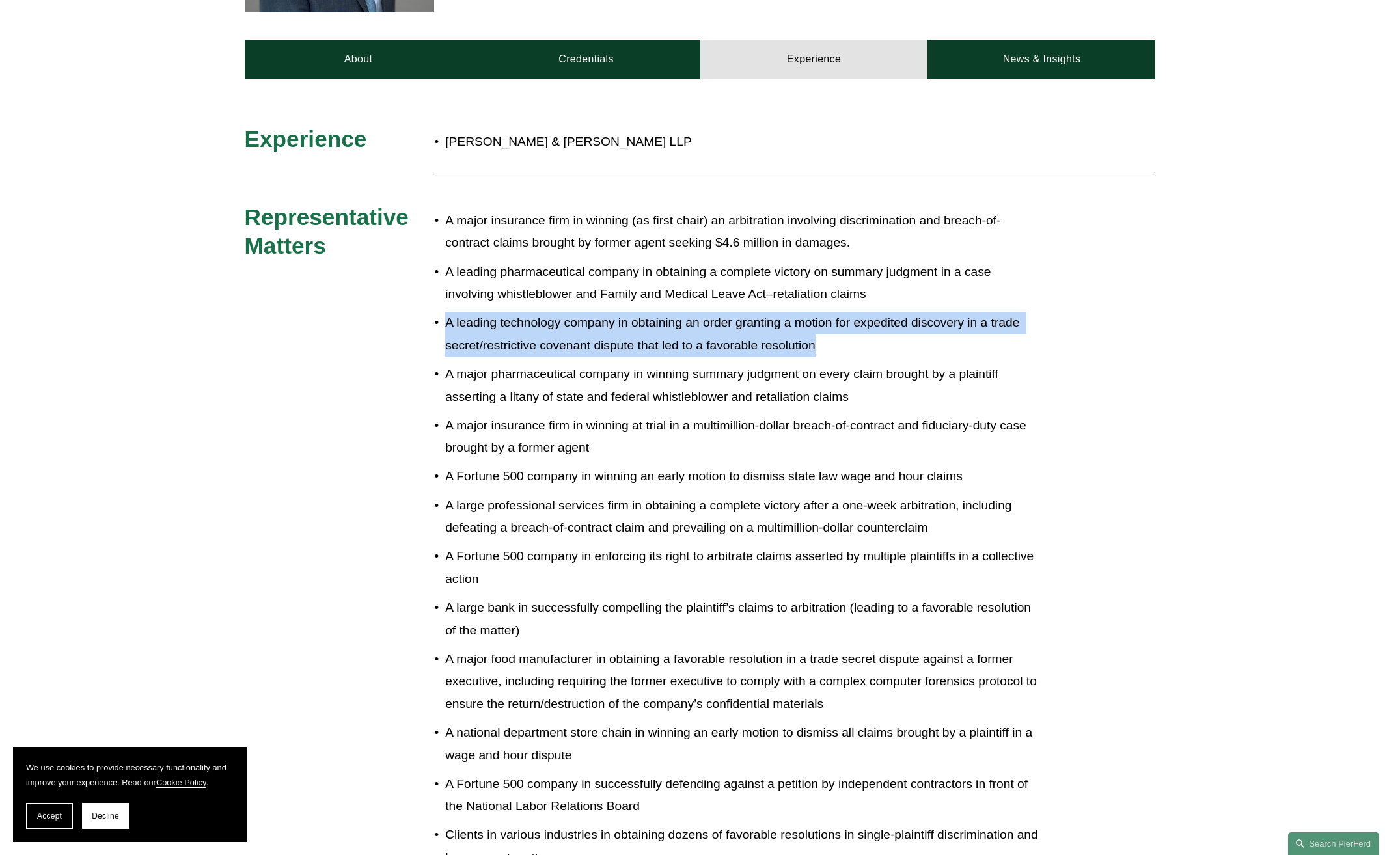
drag, startPoint x: 447, startPoint y: 298, endPoint x: 1344, endPoint y: 393, distance: 902.0
click at [830, 320] on p "A leading technology company in obtaining an order granting a motion for expedi…" at bounding box center [743, 333] width 596 height 45
copy p "A leading technology company in obtaining an order granting a motion for expedi…"
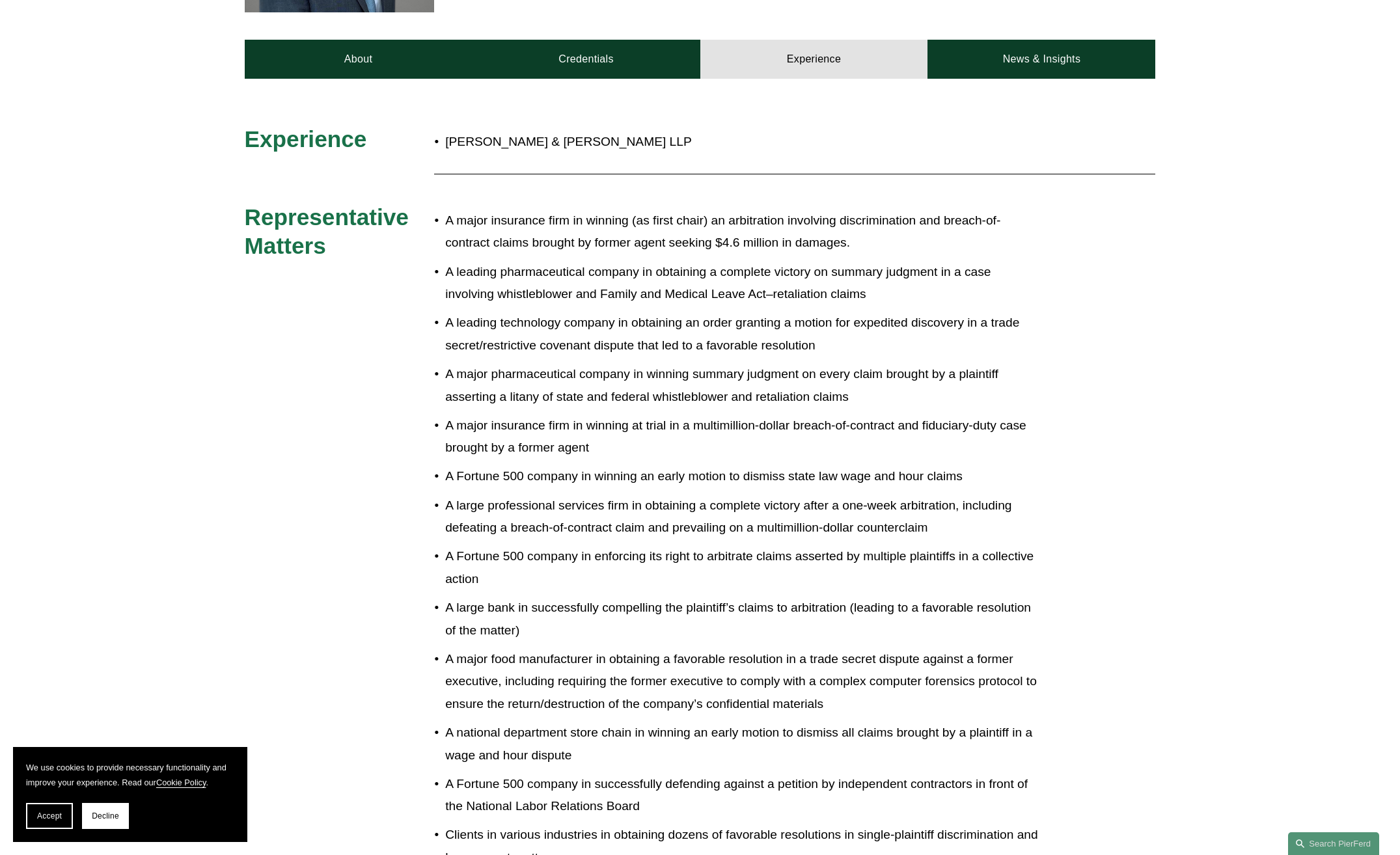
drag, startPoint x: 489, startPoint y: 380, endPoint x: 479, endPoint y: 378, distance: 10.2
click at [489, 380] on p "A major pharmaceutical company in winning summary judgment on every claim broug…" at bounding box center [743, 385] width 596 height 45
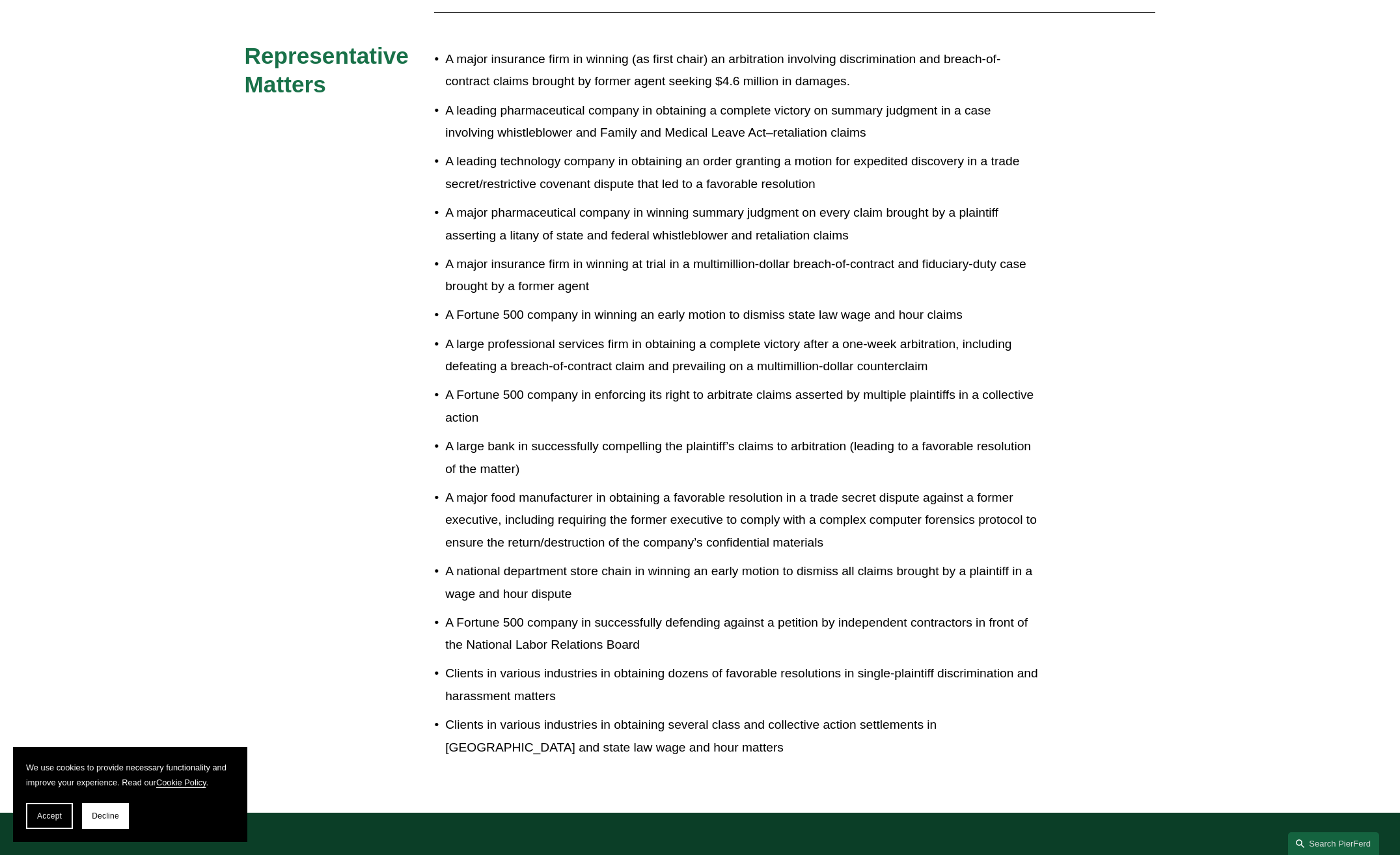
scroll to position [781, 0]
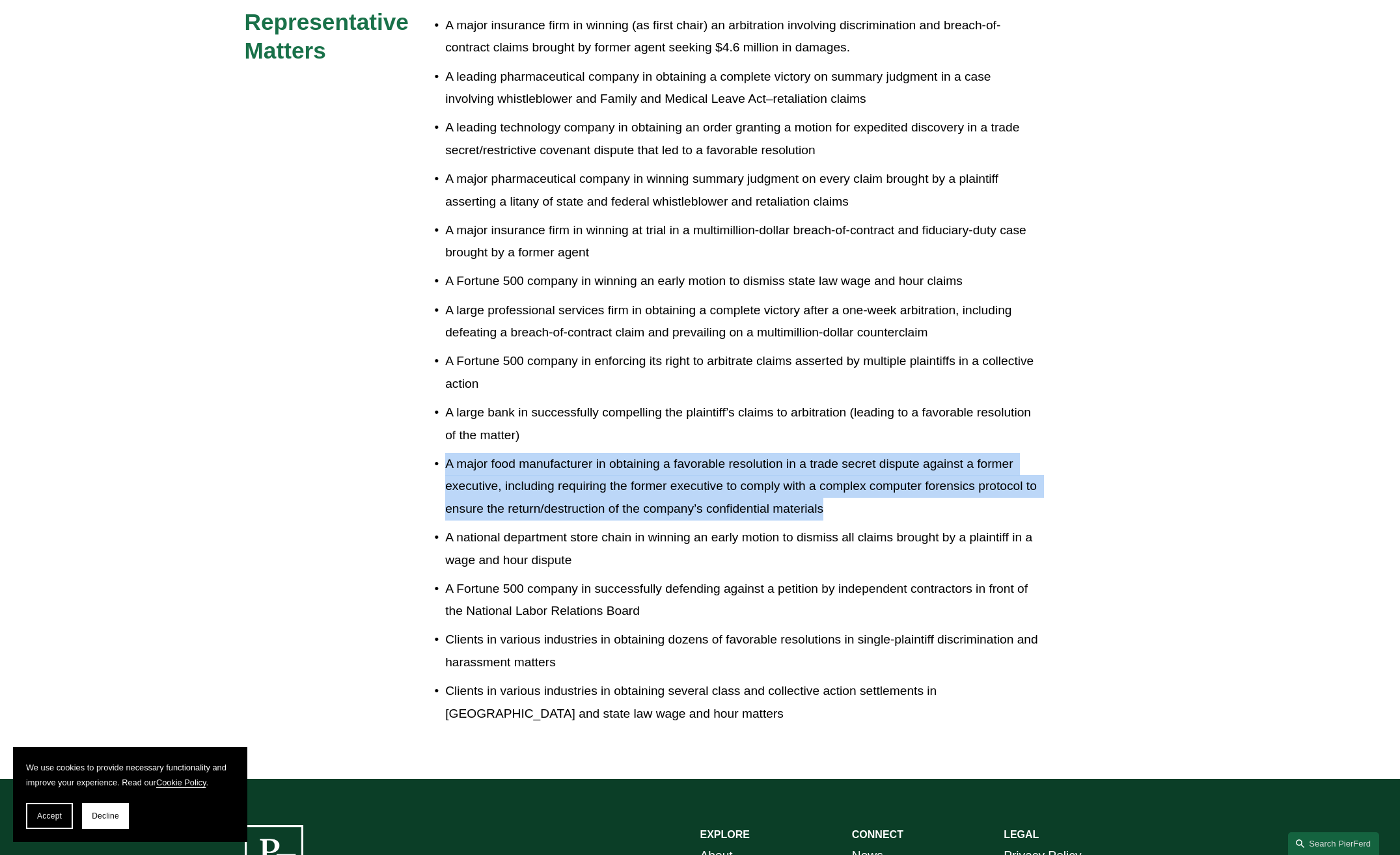
drag, startPoint x: 444, startPoint y: 440, endPoint x: 855, endPoint y: 491, distance: 414.2
click at [855, 491] on p "A major food manufacturer in obtaining a favorable resolution in a trade secret…" at bounding box center [743, 486] width 596 height 68
drag, startPoint x: 855, startPoint y: 491, endPoint x: 731, endPoint y: 477, distance: 124.8
copy p "A major food manufacturer in obtaining a favorable resolution in a trade secret…"
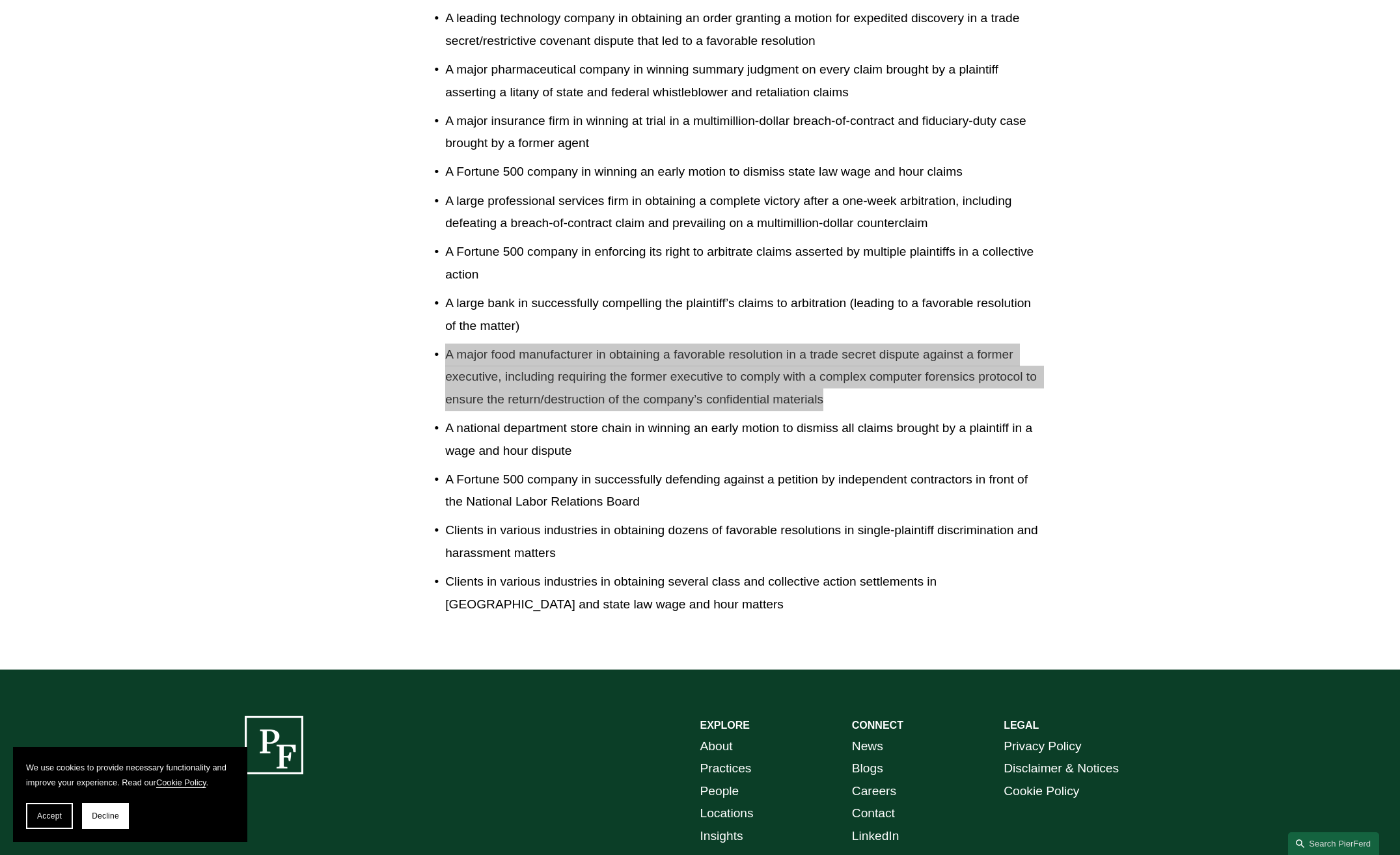
scroll to position [734, 0]
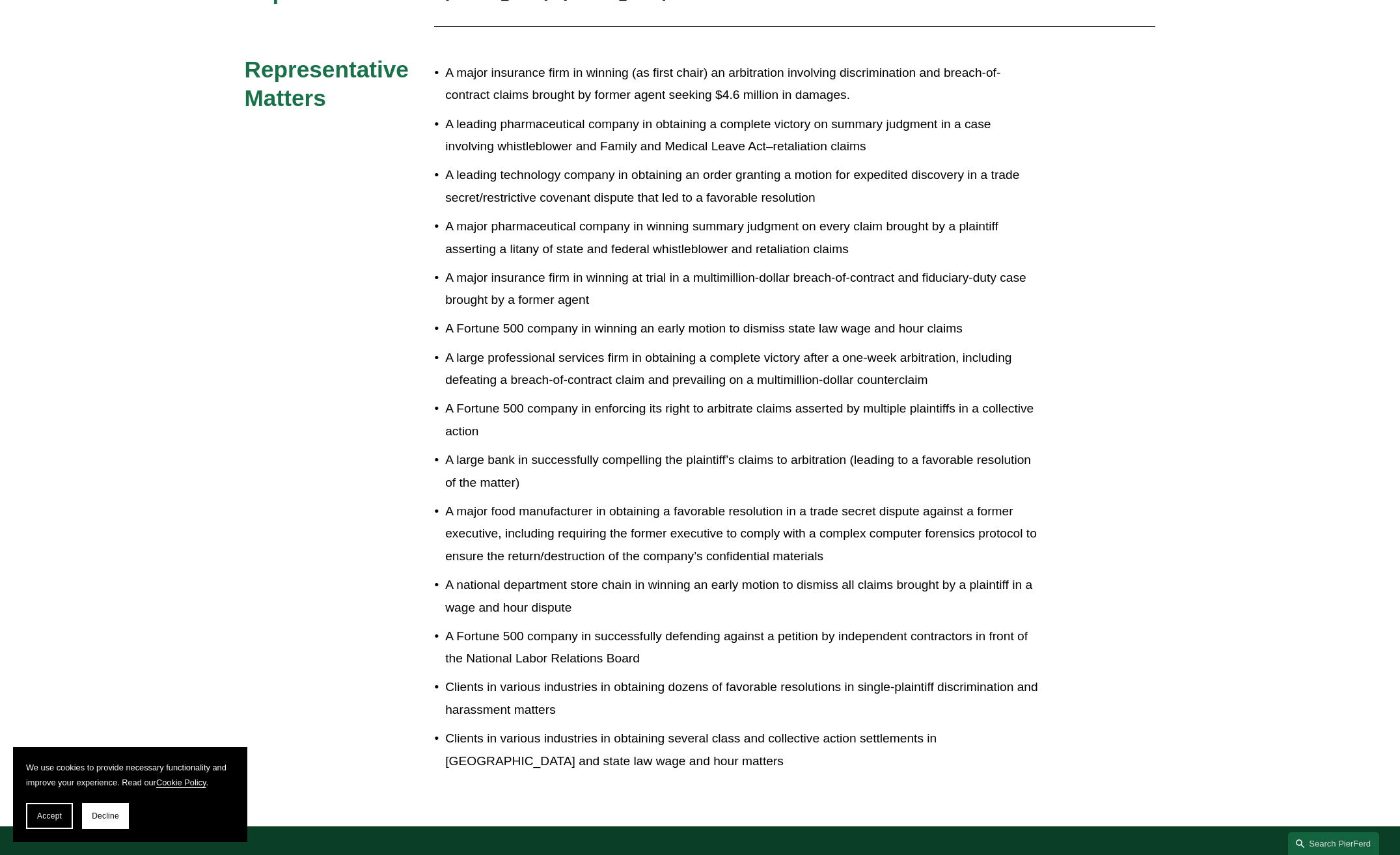
click at [1063, 156] on div "Experience Morgan, Lewis & Bockius LLP Representative Matters A major insurance…" at bounding box center [700, 378] width 1400 height 803
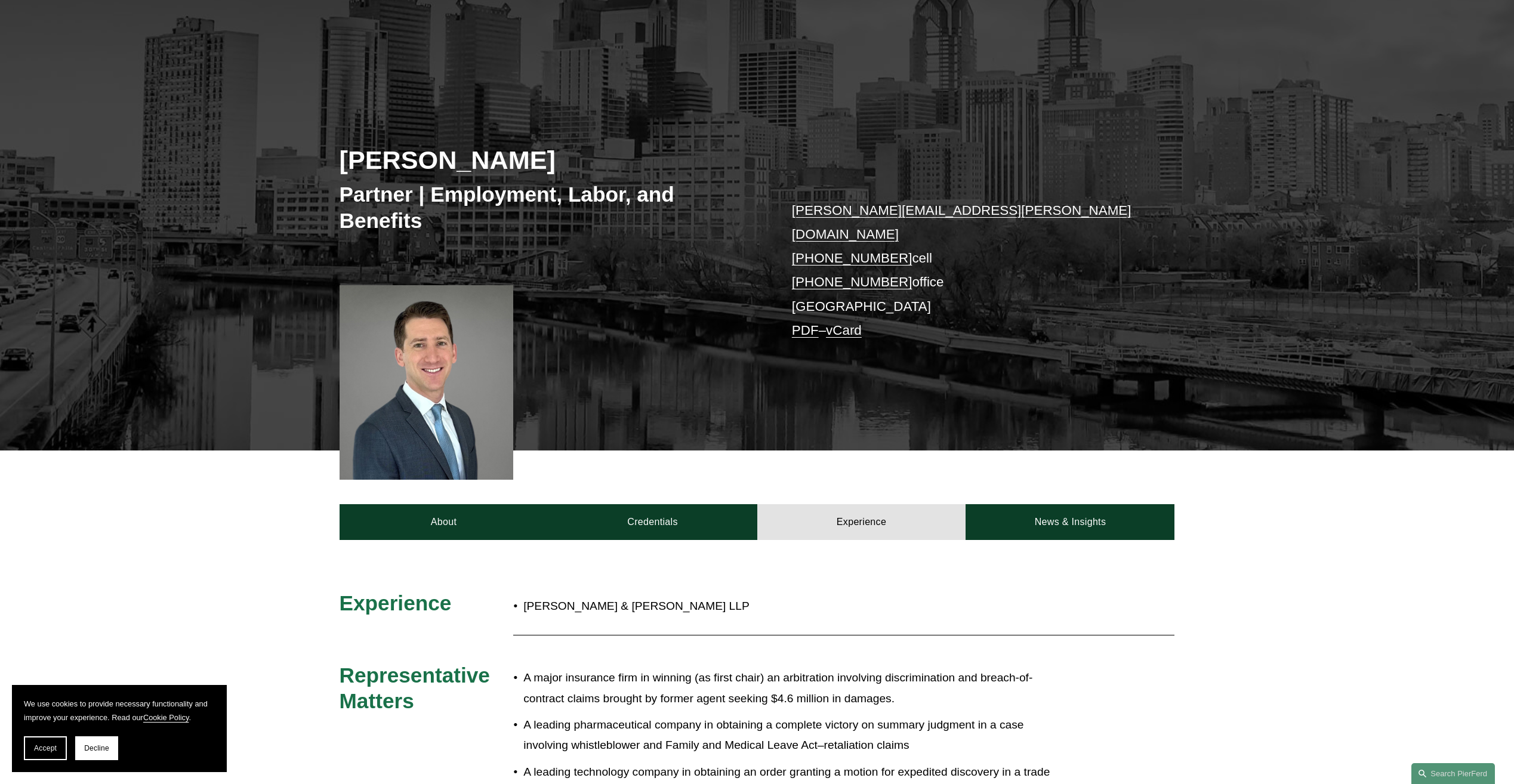
scroll to position [0, 0]
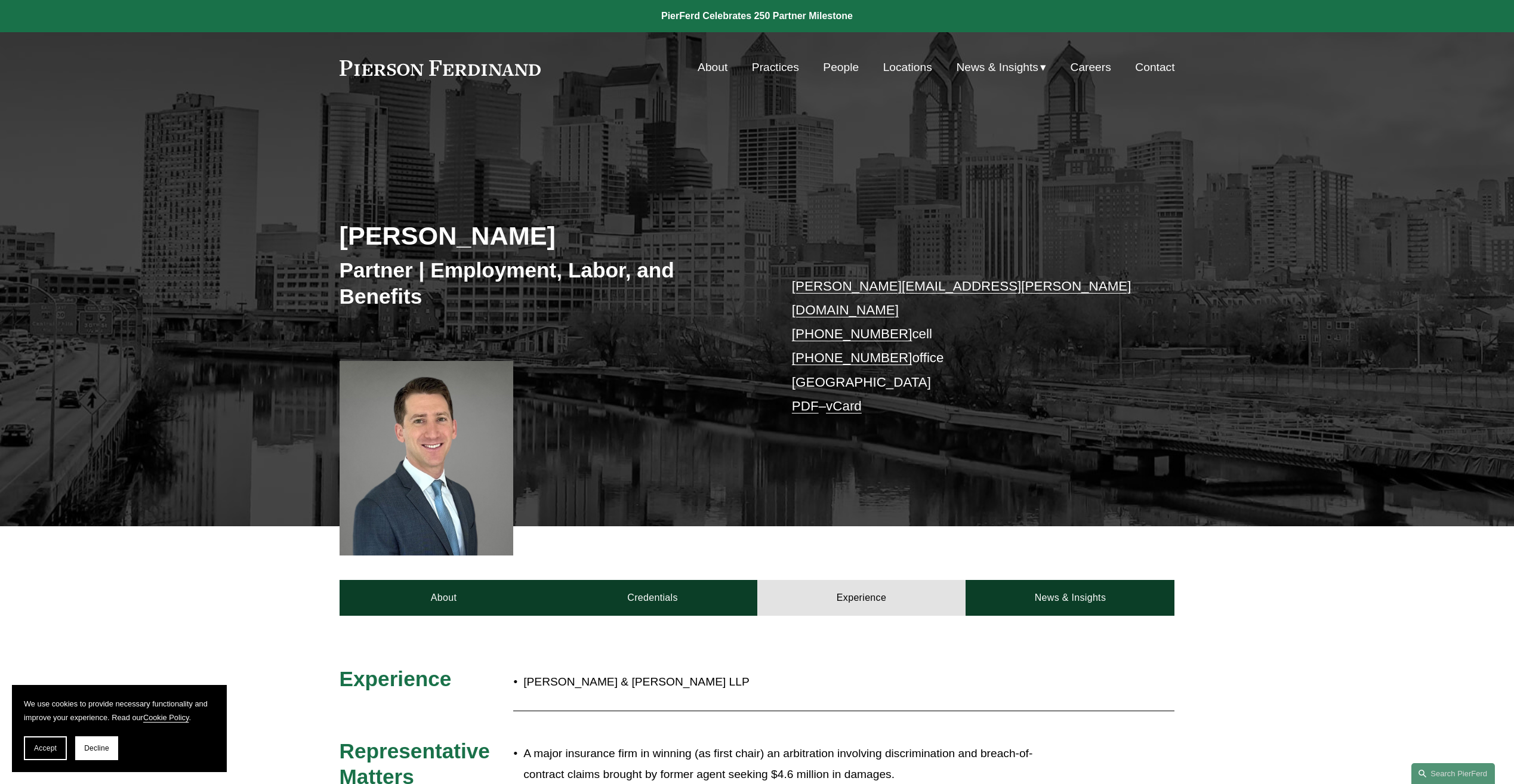
click at [1097, 69] on link "Careers" at bounding box center [1091, 68] width 40 height 23
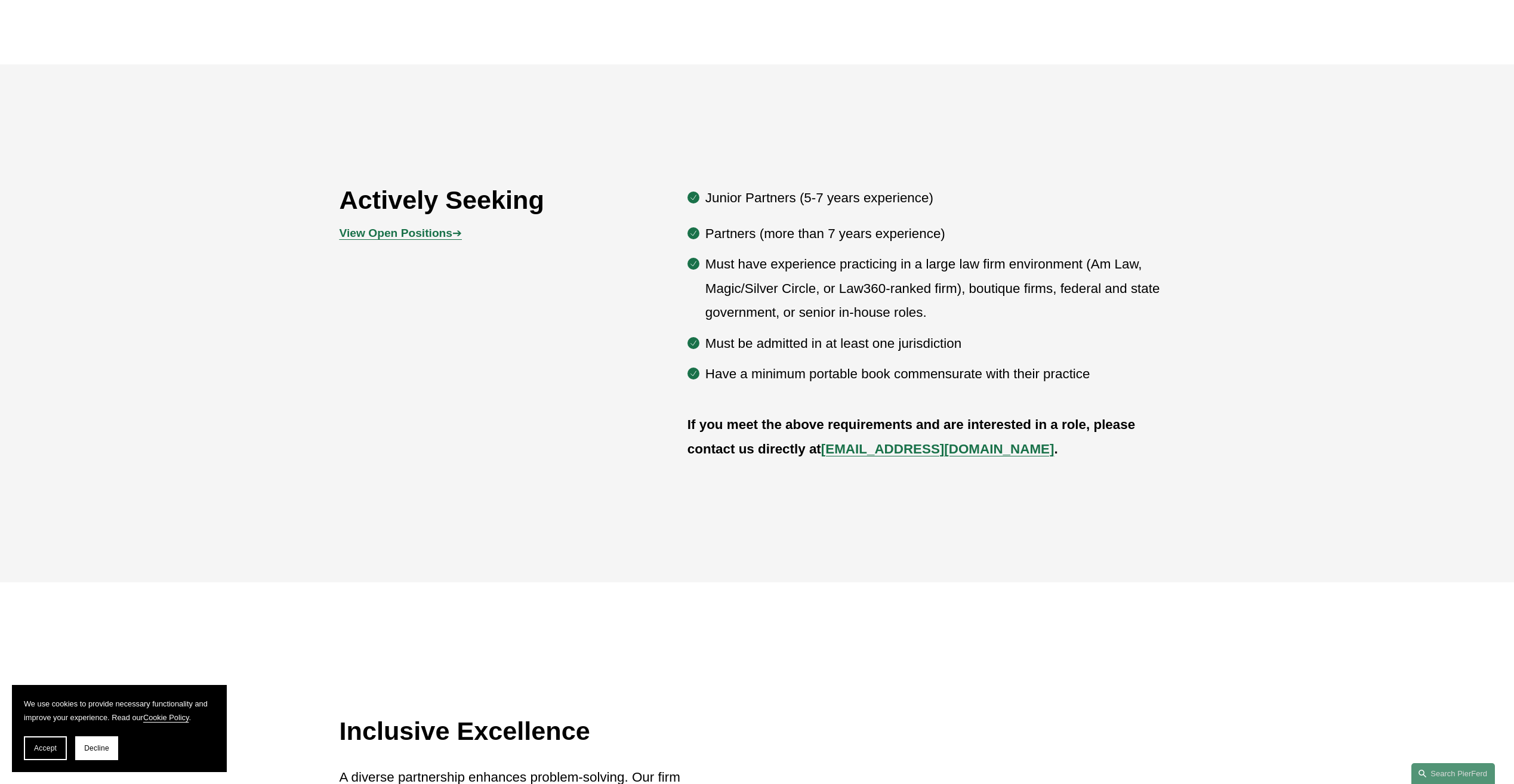
scroll to position [1193, 0]
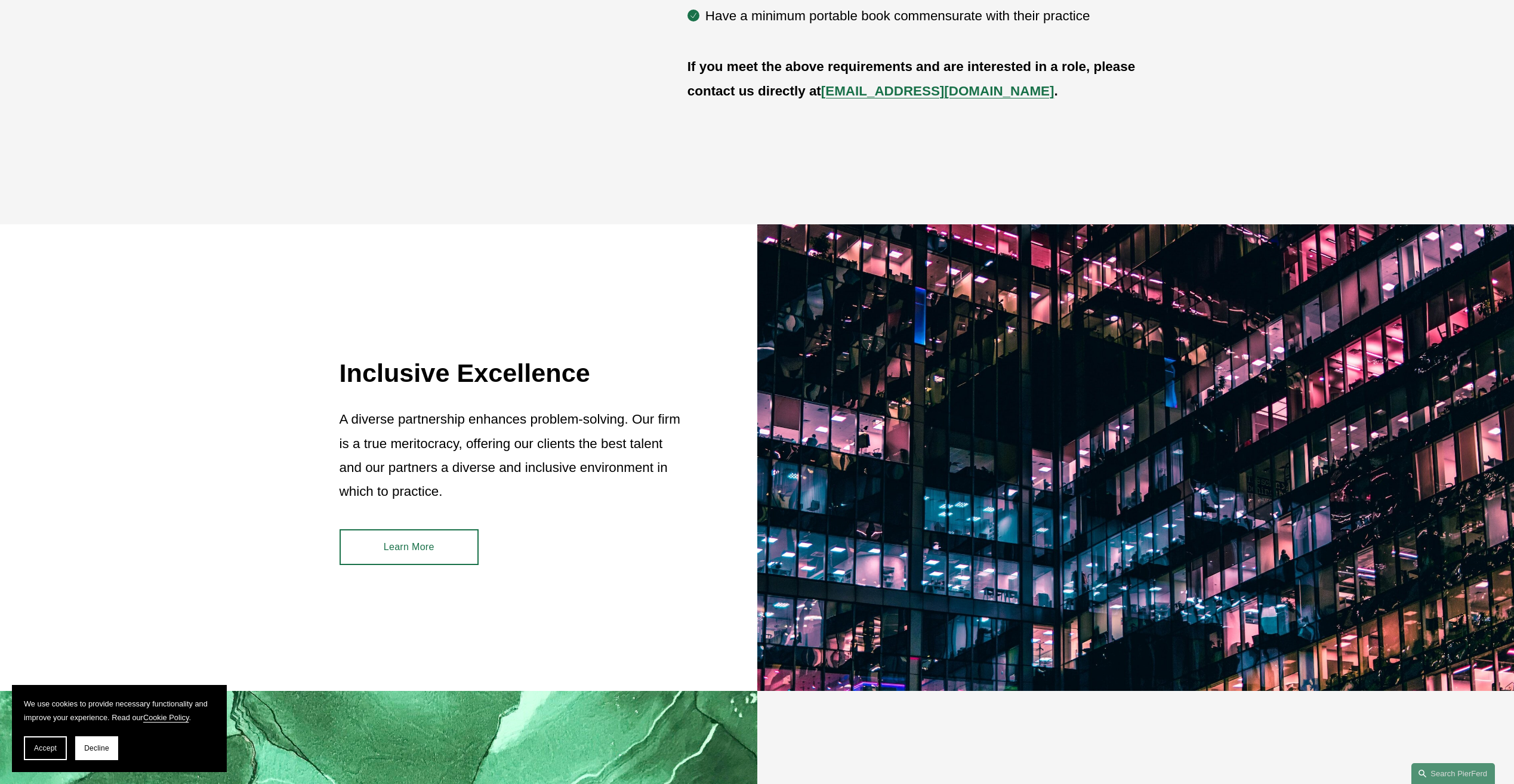
click at [412, 547] on link "Learn More" at bounding box center [409, 547] width 139 height 36
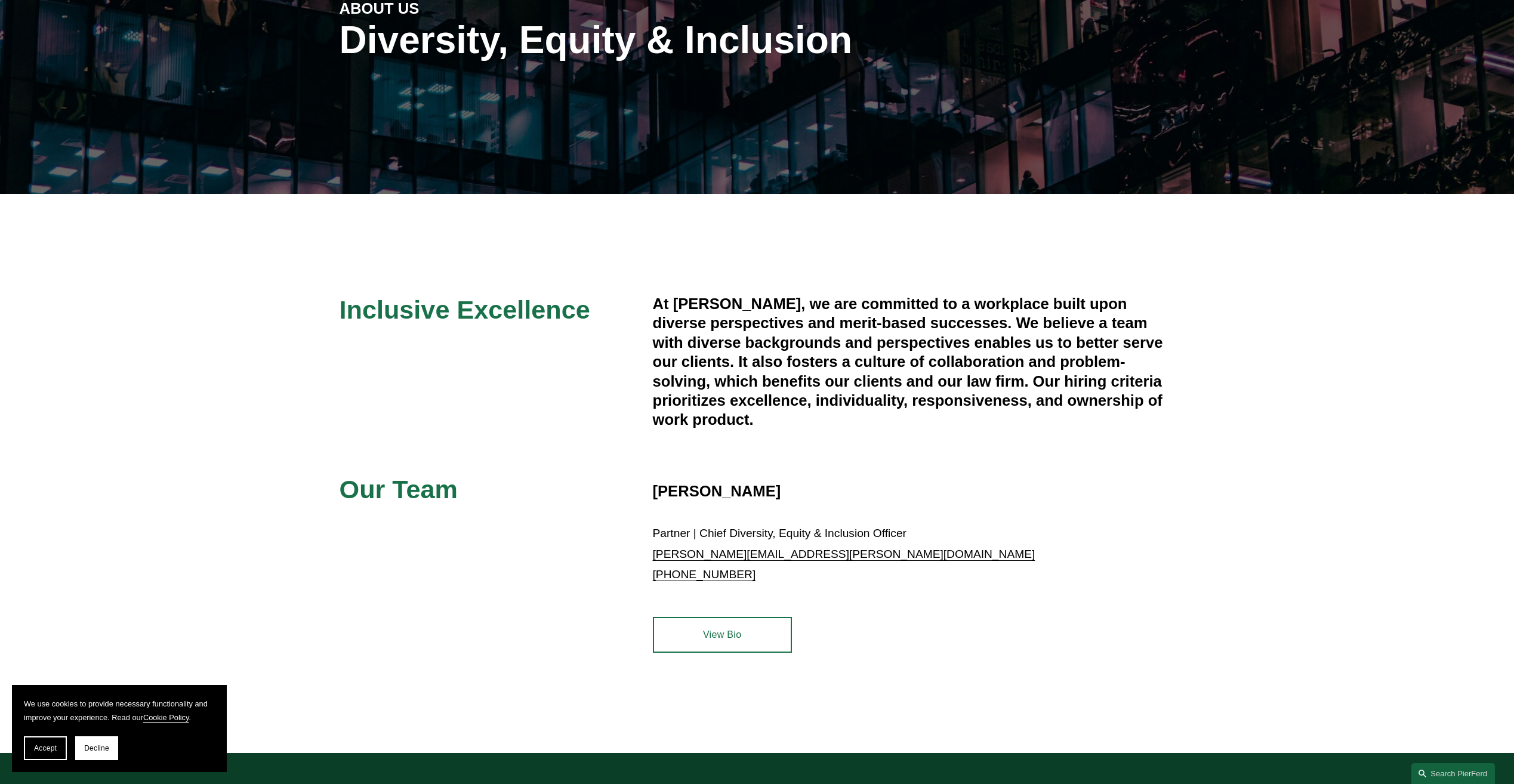
scroll to position [298, 0]
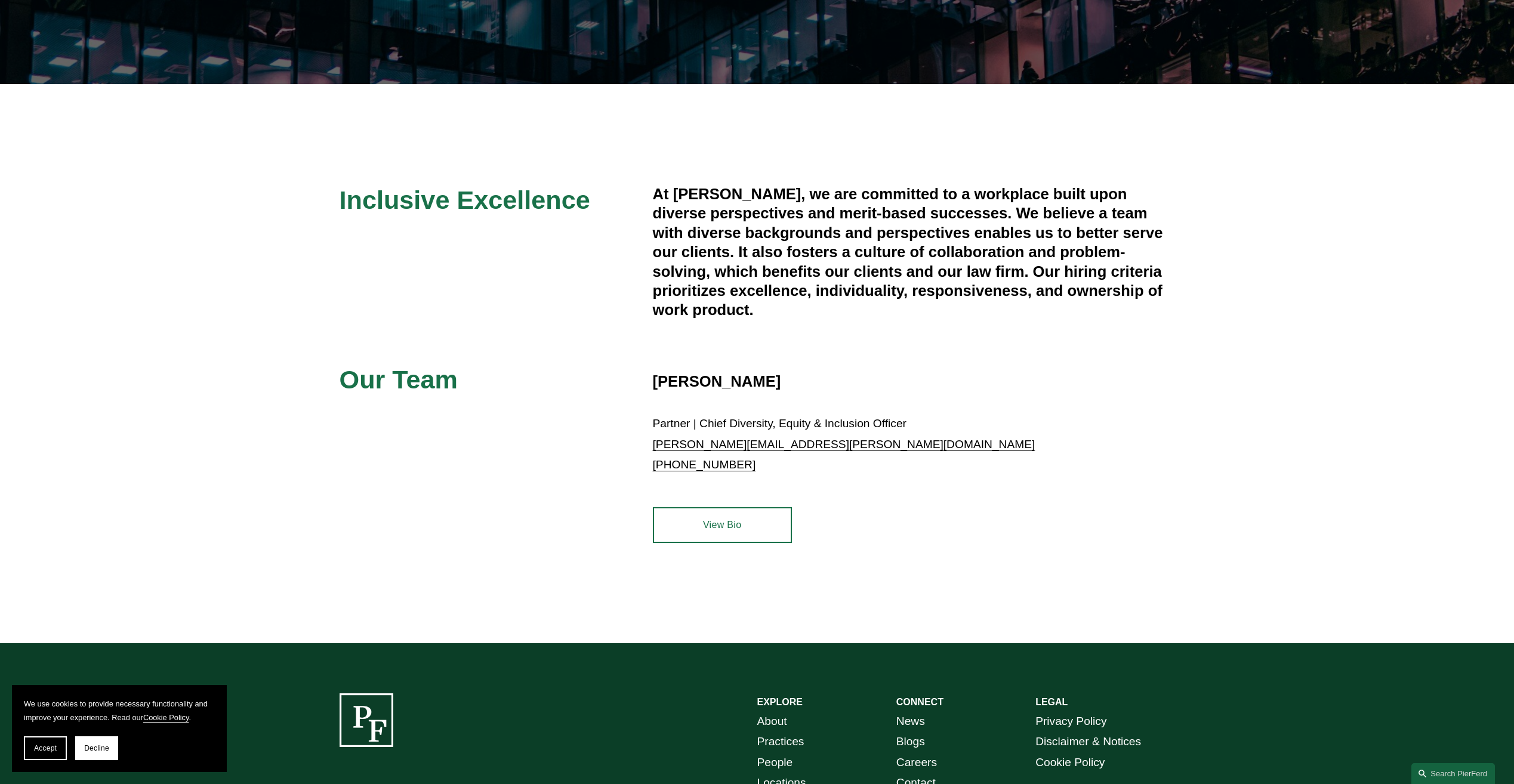
drag, startPoint x: 655, startPoint y: 188, endPoint x: 853, endPoint y: 306, distance: 230.5
click at [853, 306] on h4 "At Pierson Ferdinand, we are committed to a workplace built upon diverse perspe…" at bounding box center [914, 252] width 522 height 135
drag, startPoint x: 853, startPoint y: 306, endPoint x: 829, endPoint y: 269, distance: 44.1
copy h4 "At Pierson Ferdinand, we are committed to a workplace built upon diverse perspe…"
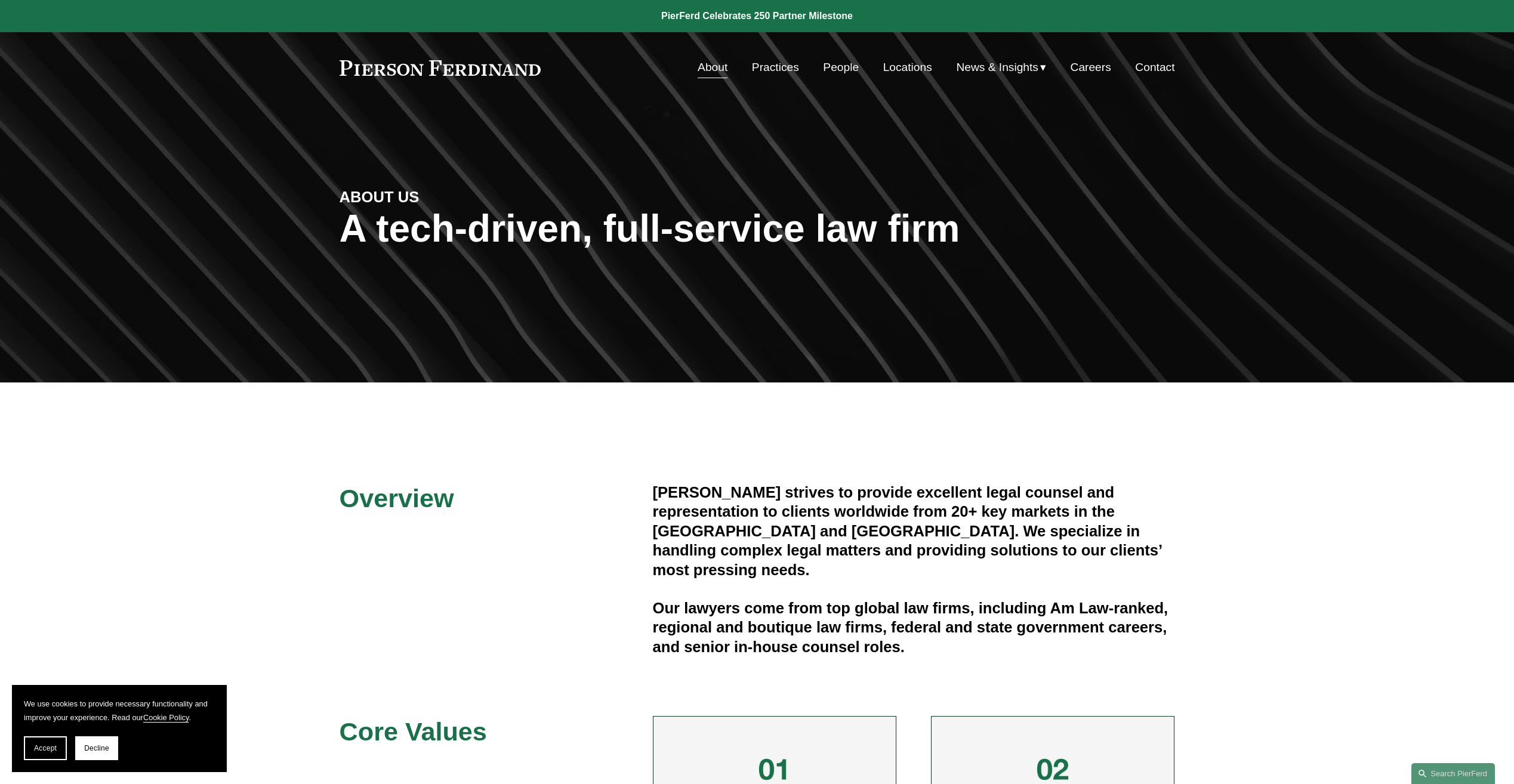
click at [0, 0] on span "Insights" at bounding box center [0, 0] width 0 height 0
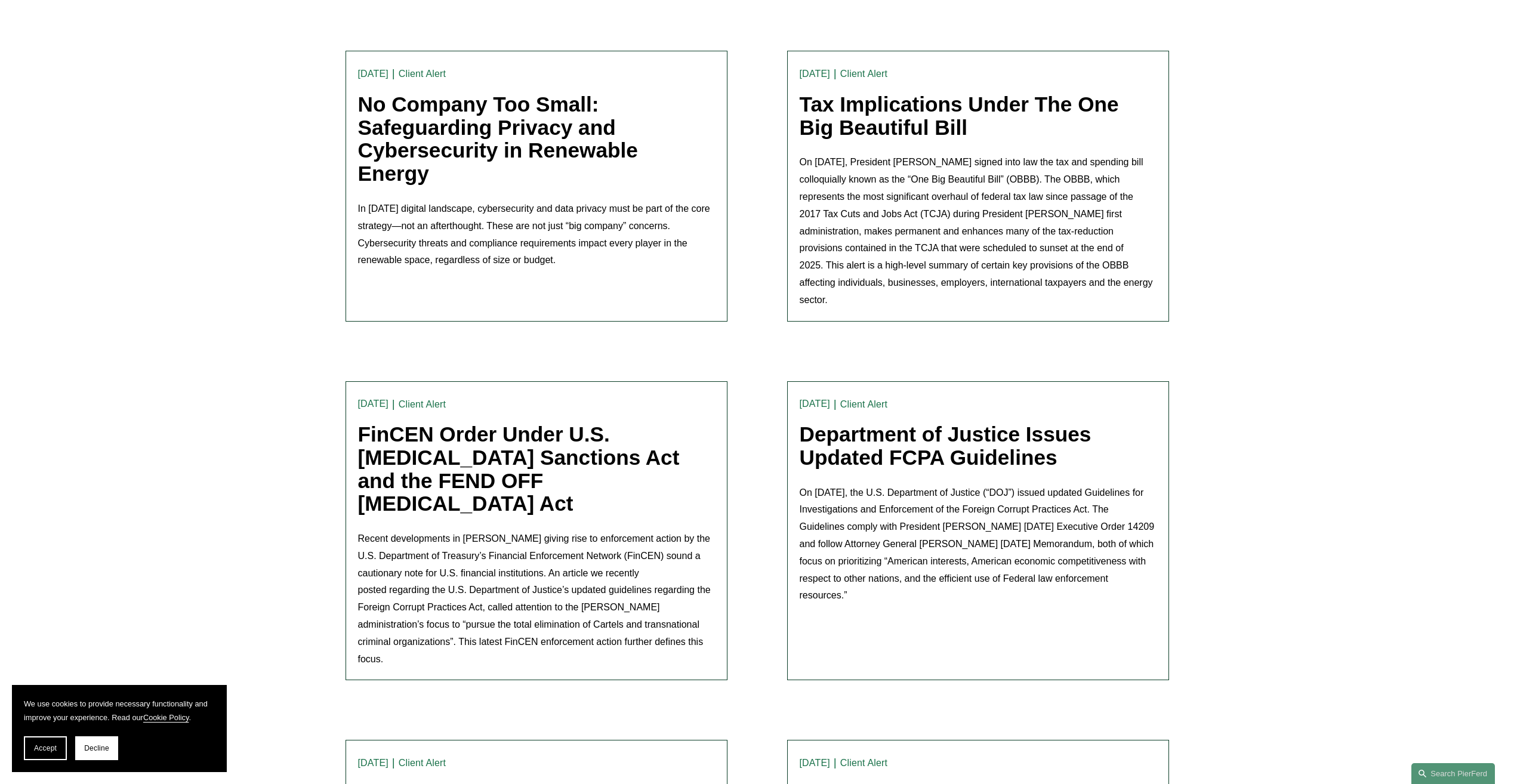
scroll to position [1491, 0]
